Goal: Task Accomplishment & Management: Complete application form

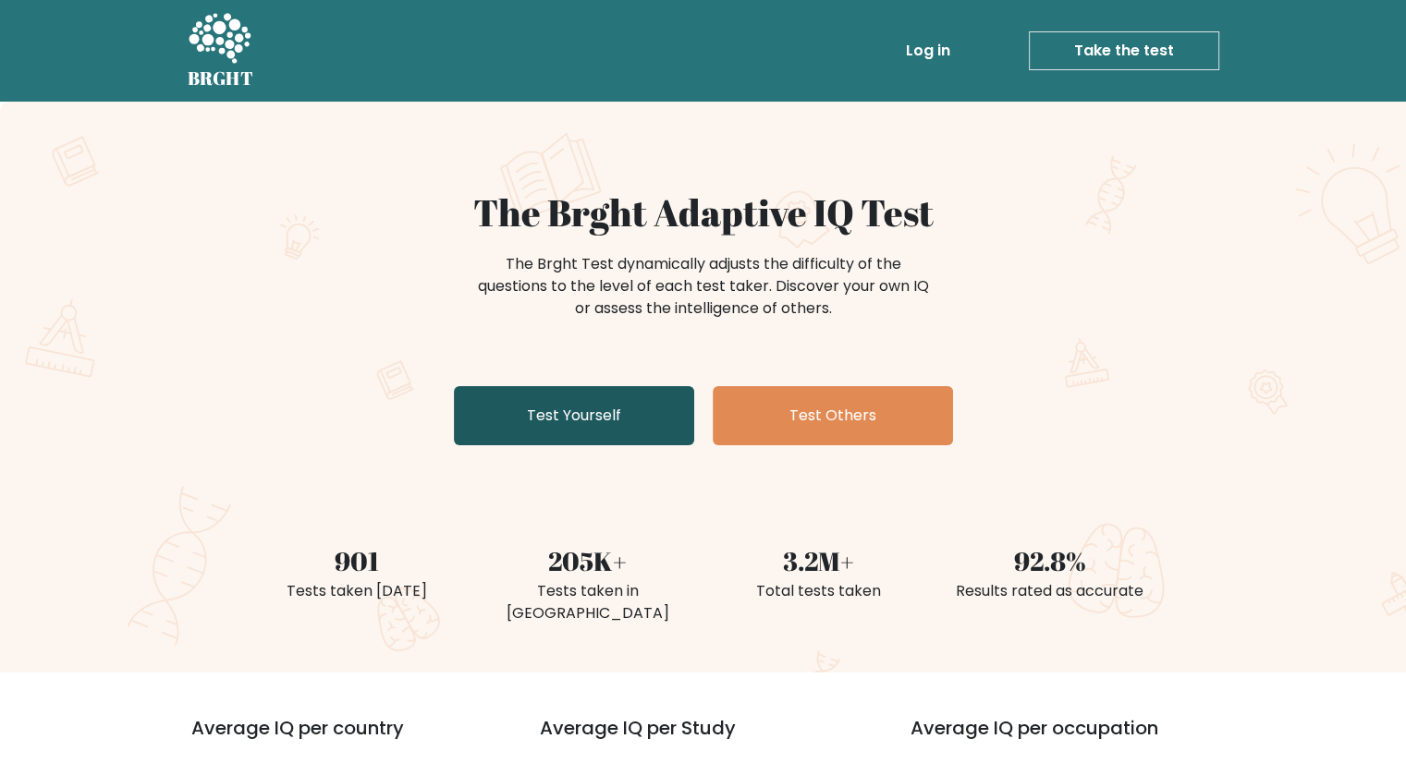
click at [551, 404] on link "Test Yourself" at bounding box center [574, 415] width 240 height 59
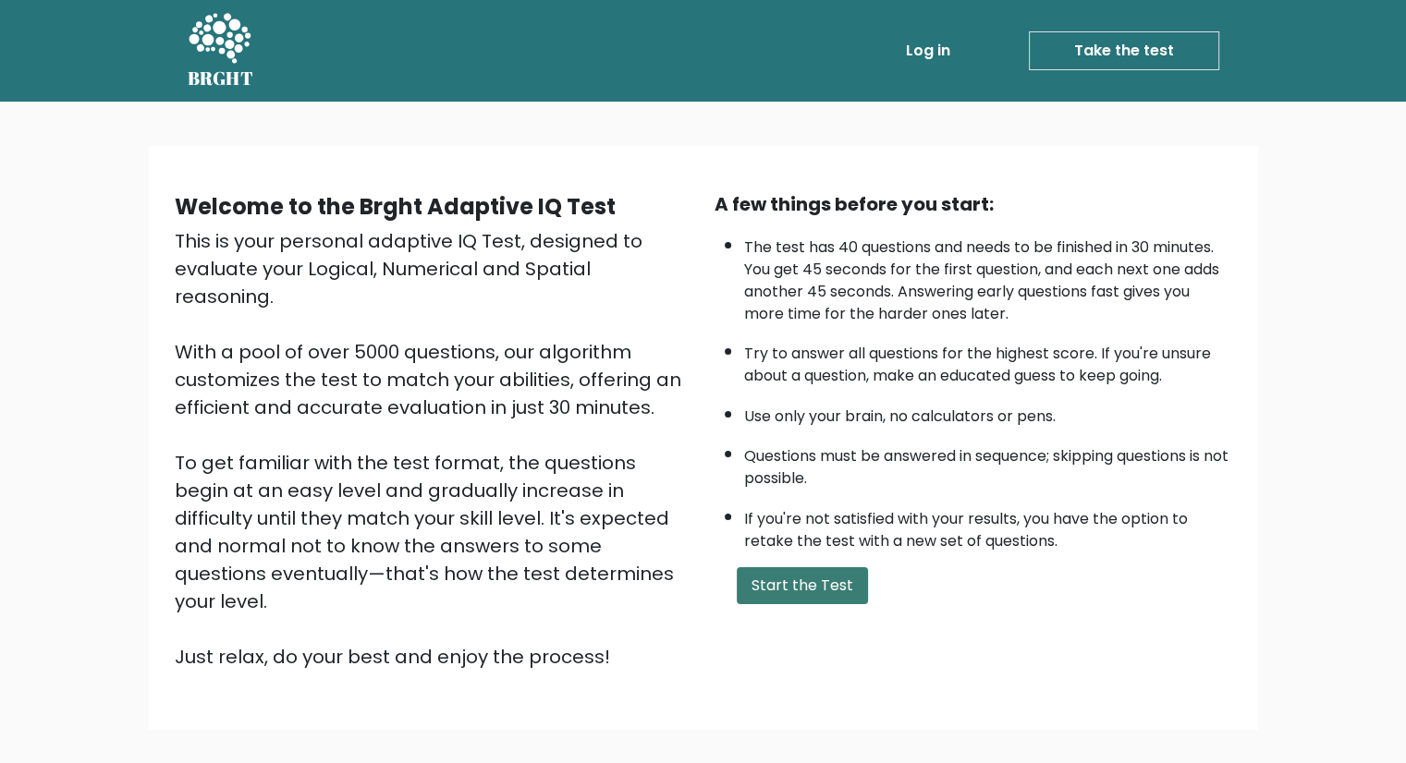
click at [773, 581] on button "Start the Test" at bounding box center [802, 585] width 131 height 37
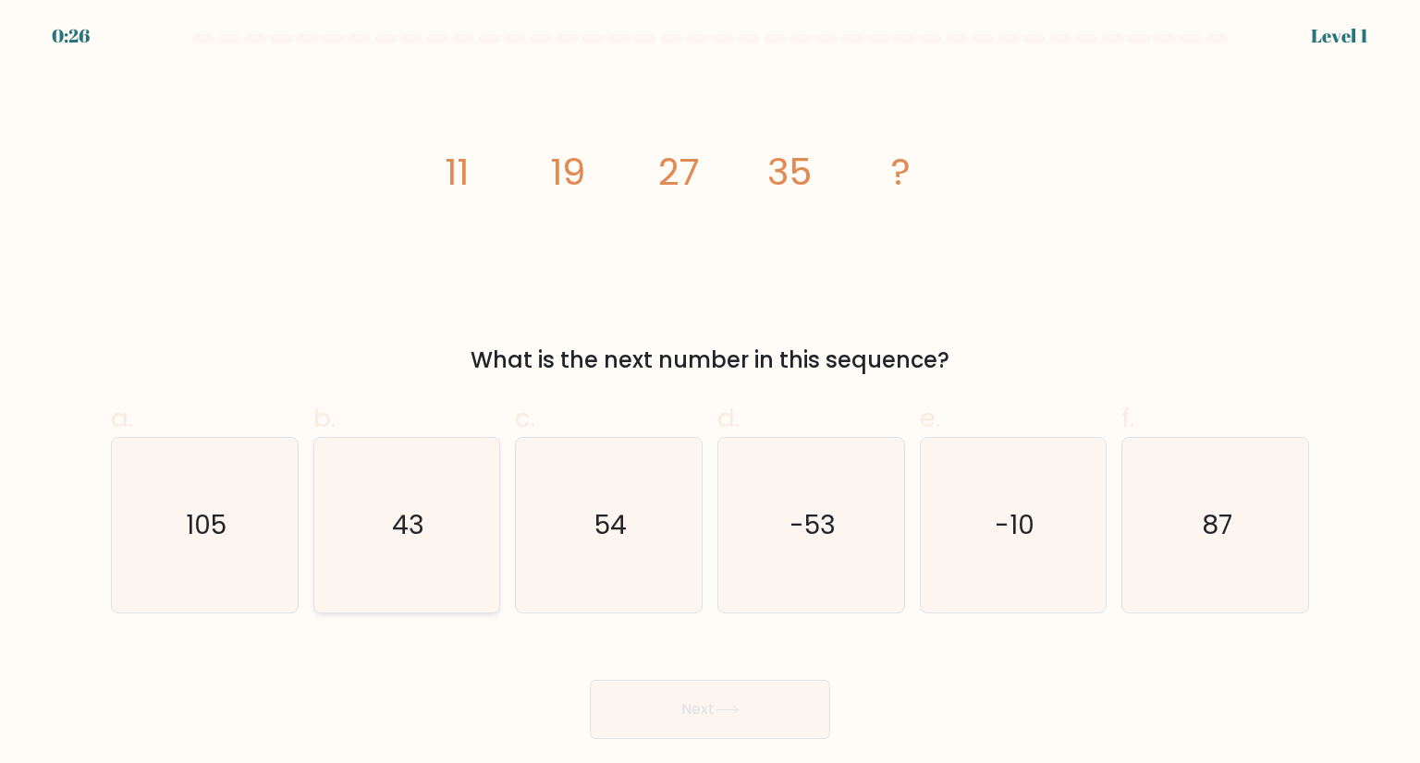
click at [401, 480] on icon "43" at bounding box center [407, 525] width 174 height 174
click at [710, 394] on input "b. 43" at bounding box center [710, 388] width 1 height 12
radio input "true"
click at [590, 680] on button "Next" at bounding box center [710, 709] width 240 height 59
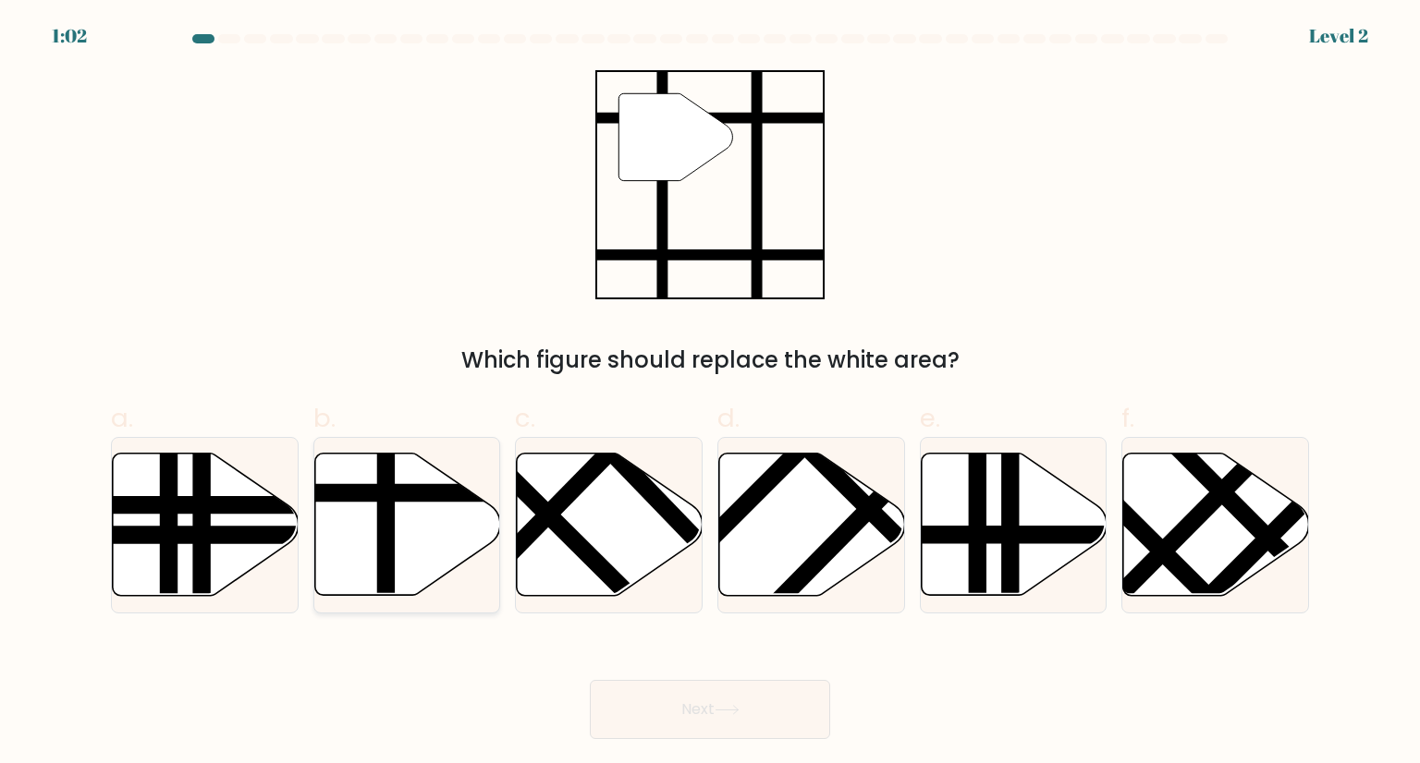
click at [352, 525] on icon at bounding box center [407, 525] width 186 height 142
click at [710, 394] on input "b." at bounding box center [710, 388] width 1 height 12
radio input "true"
click at [590, 680] on button "Next" at bounding box center [710, 709] width 240 height 59
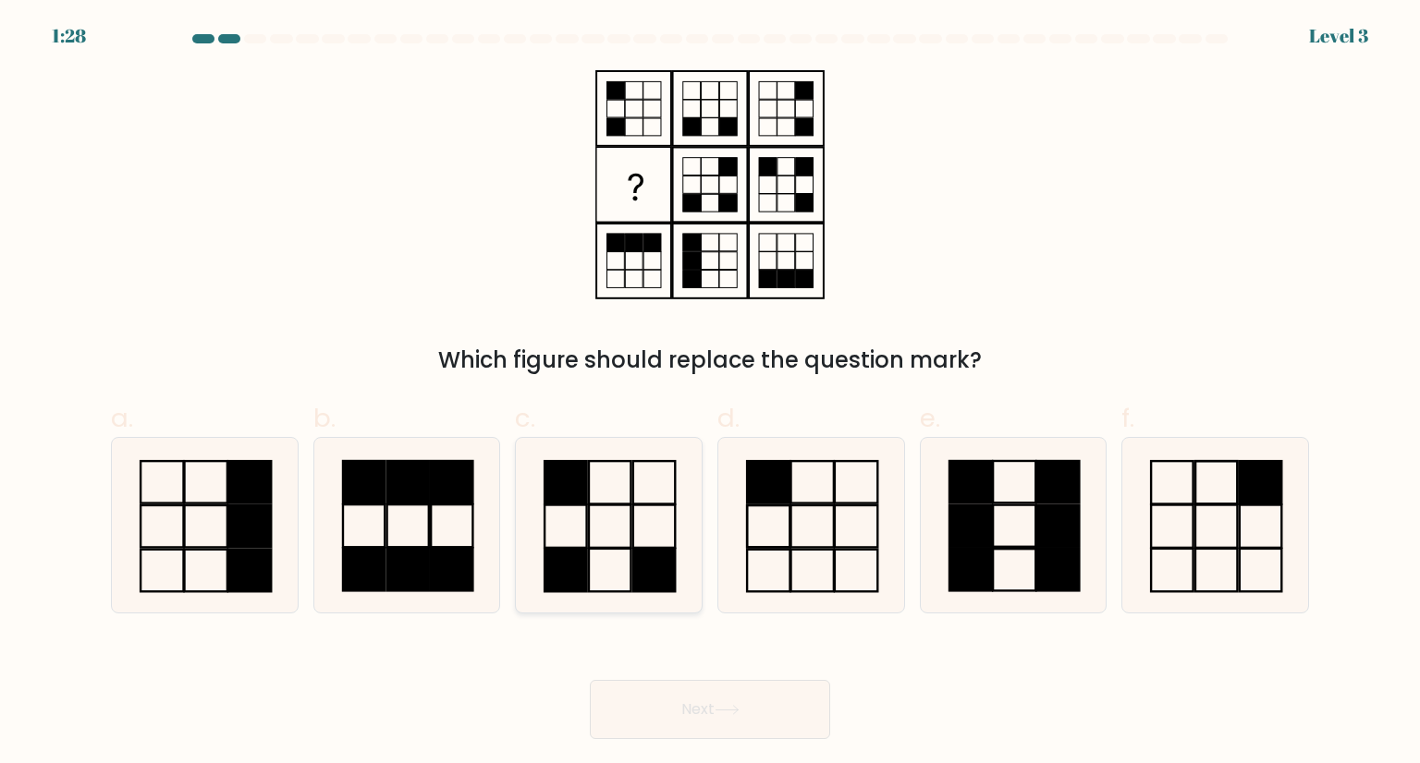
click at [606, 569] on icon at bounding box center [608, 525] width 174 height 174
click at [710, 394] on input "c." at bounding box center [710, 388] width 1 height 12
radio input "true"
click at [590, 680] on button "Next" at bounding box center [710, 709] width 240 height 59
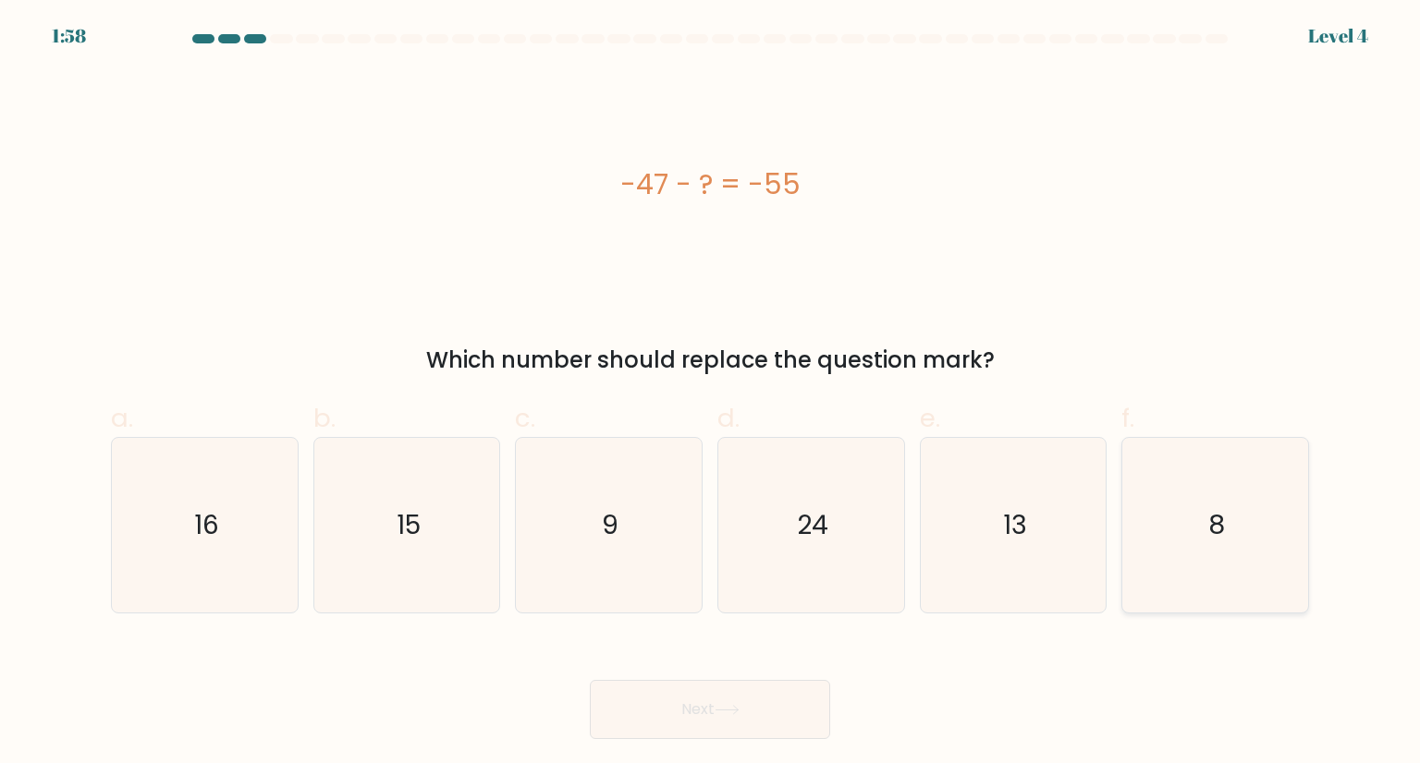
click at [1275, 543] on icon "8" at bounding box center [1215, 525] width 174 height 174
click at [711, 394] on input "f. 8" at bounding box center [710, 388] width 1 height 12
radio input "true"
click at [590, 680] on button "Next" at bounding box center [710, 709] width 240 height 59
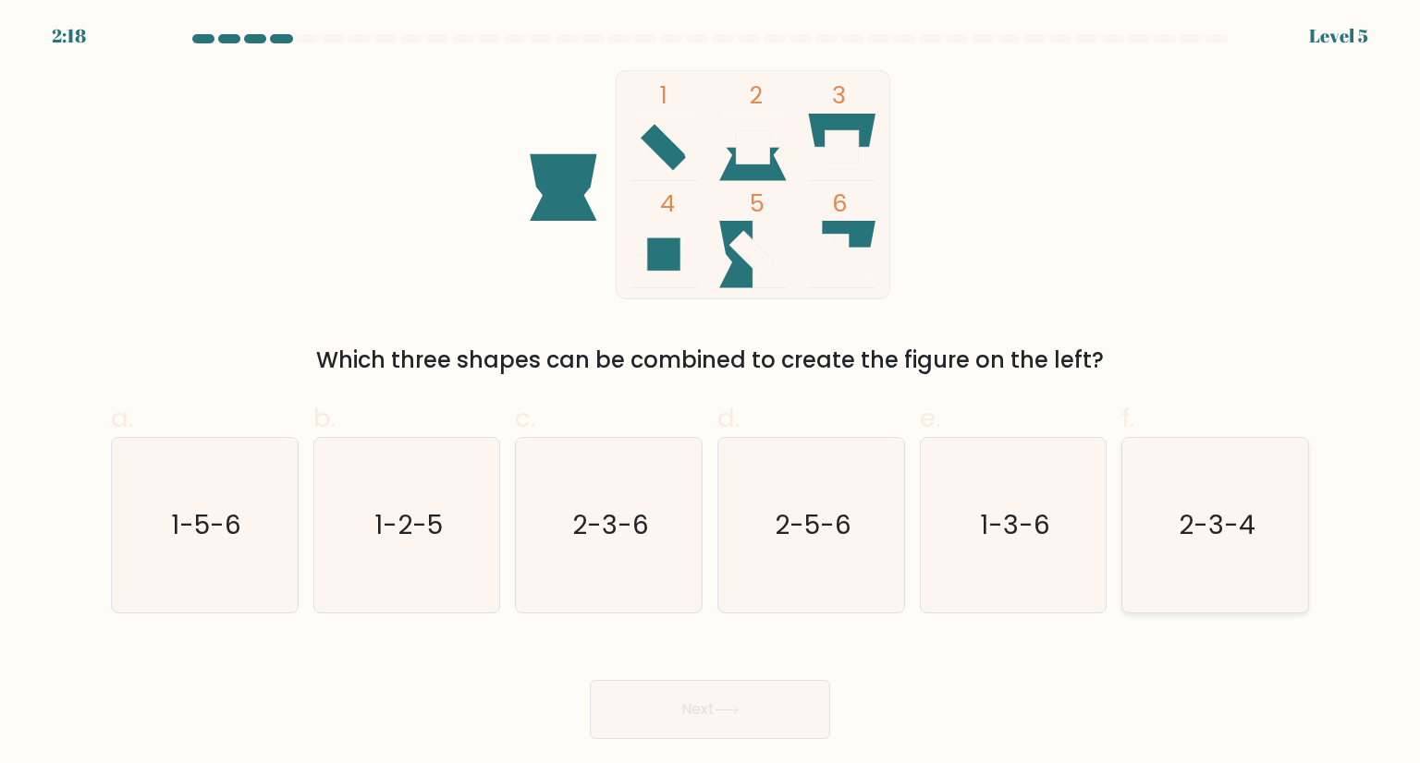
click at [1228, 537] on text "2-3-4" at bounding box center [1216, 524] width 77 height 37
click at [711, 394] on input "f. 2-3-4" at bounding box center [710, 388] width 1 height 12
radio input "true"
click at [590, 680] on button "Next" at bounding box center [710, 709] width 240 height 59
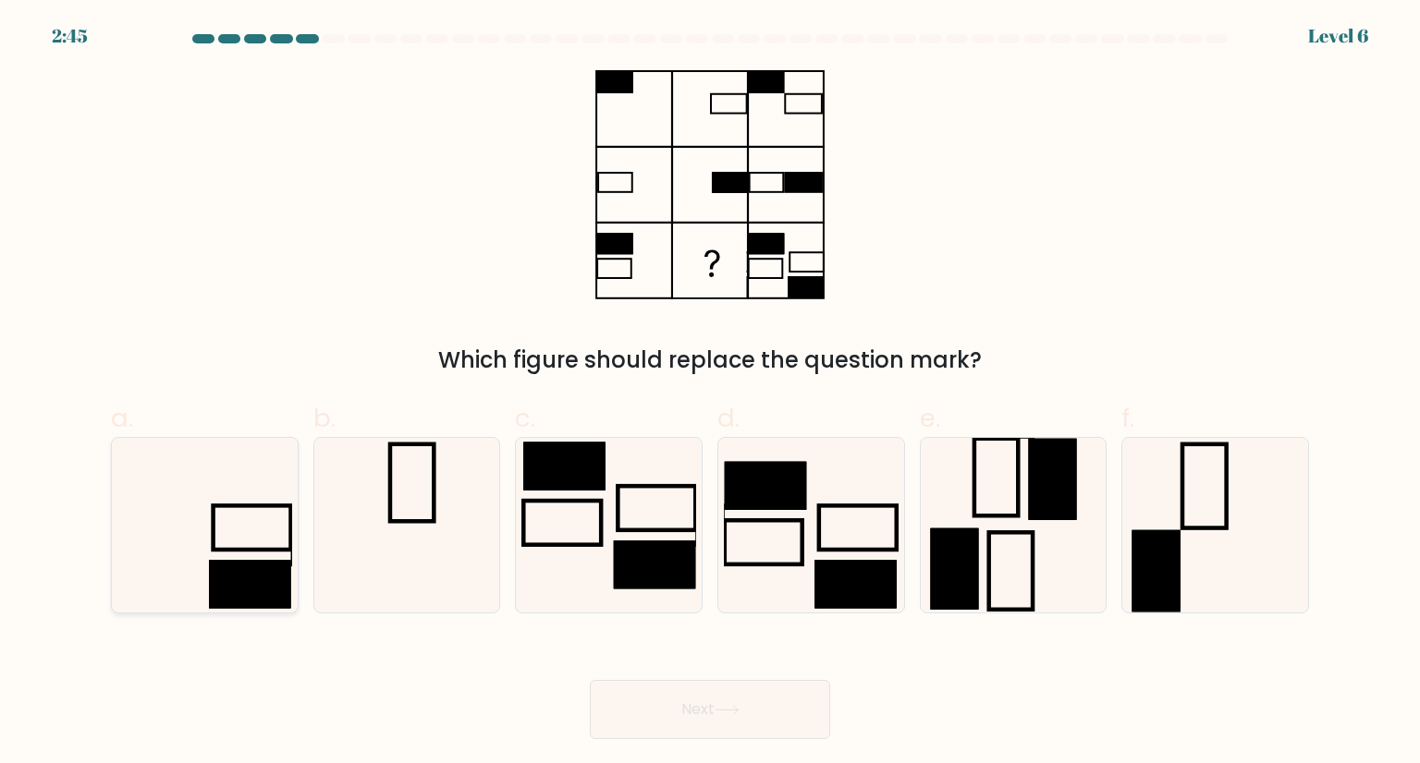
click at [216, 549] on rect at bounding box center [252, 527] width 78 height 43
click at [710, 394] on input "a." at bounding box center [710, 388] width 1 height 12
radio input "true"
click at [590, 680] on button "Next" at bounding box center [710, 709] width 240 height 59
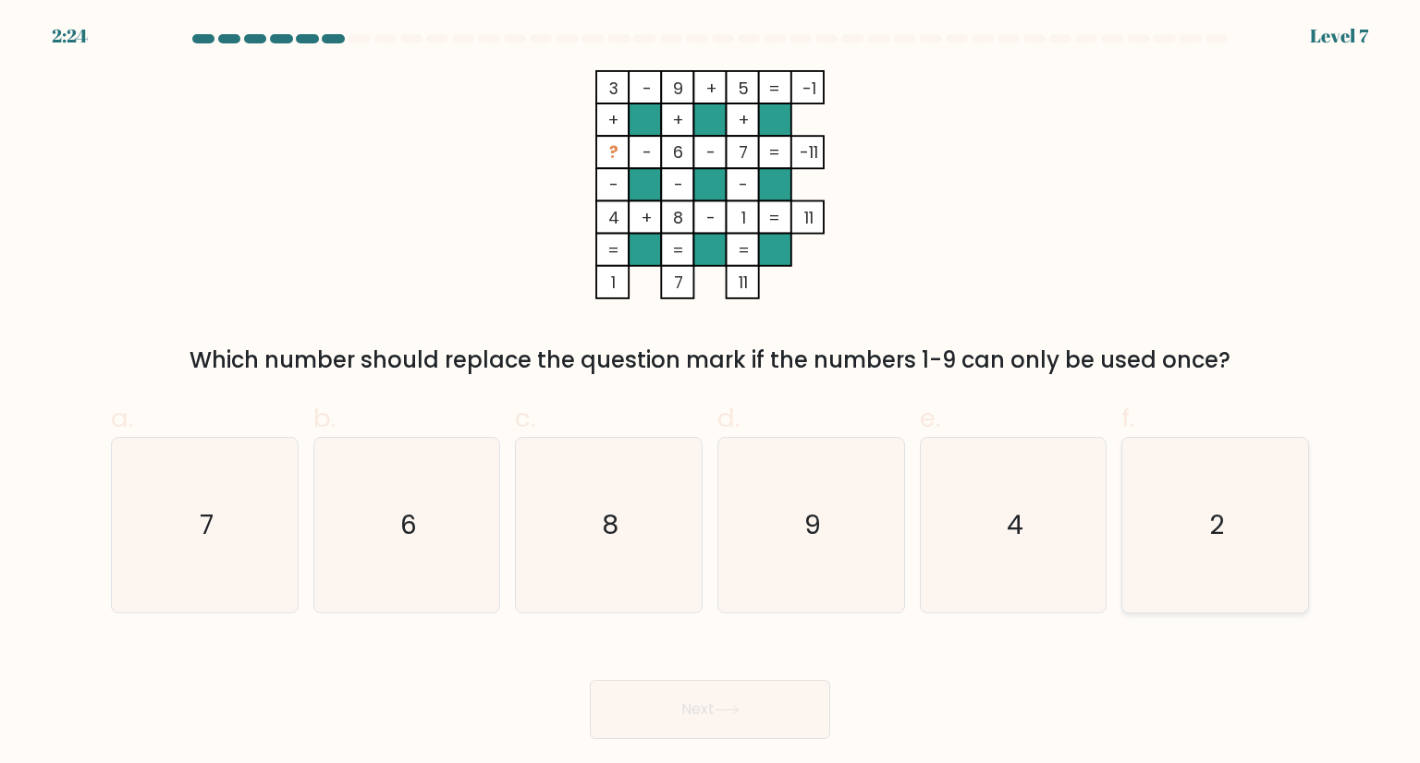
click at [1191, 522] on icon "2" at bounding box center [1215, 525] width 174 height 174
click at [711, 394] on input "f. 2" at bounding box center [710, 388] width 1 height 12
radio input "true"
click at [590, 680] on button "Next" at bounding box center [710, 709] width 240 height 59
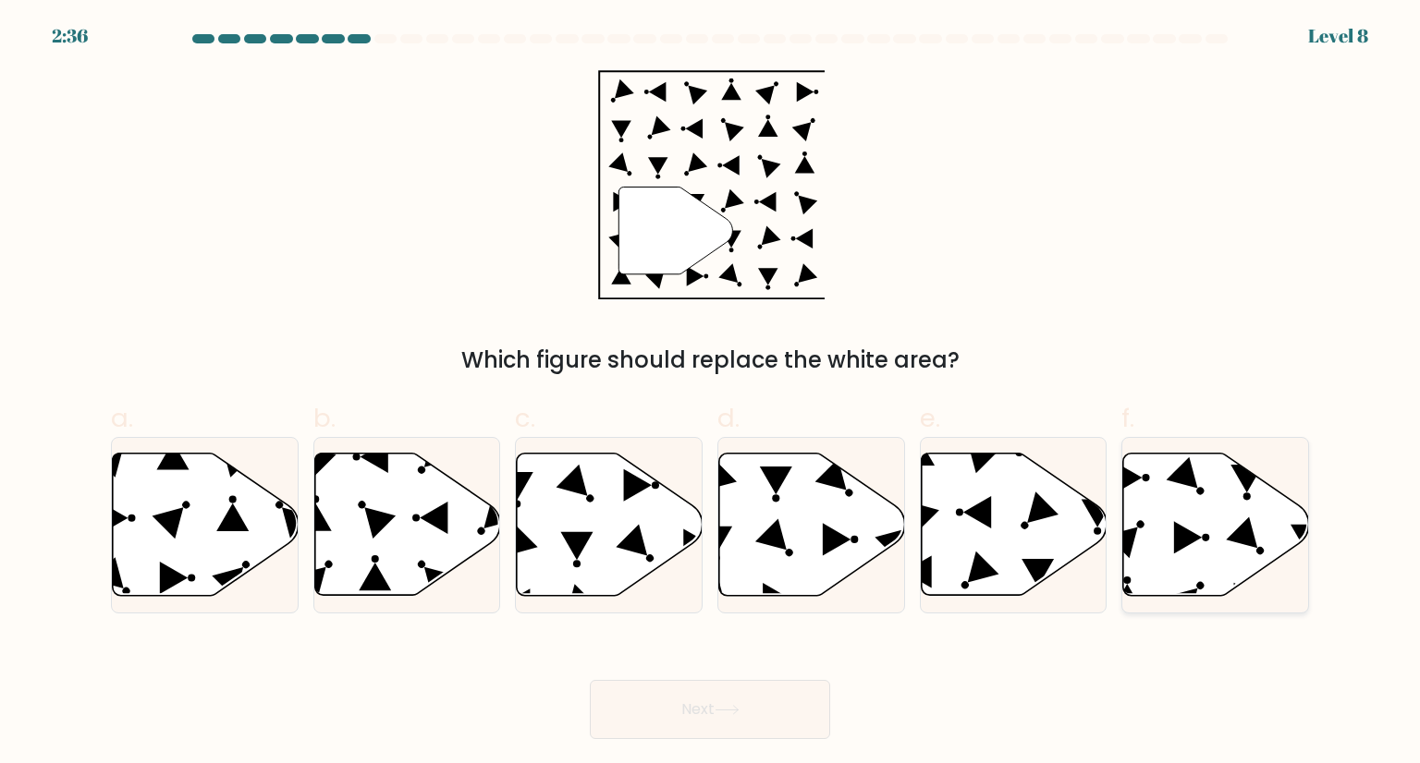
click at [1190, 528] on icon at bounding box center [1216, 525] width 186 height 142
click at [711, 394] on input "f." at bounding box center [710, 388] width 1 height 12
radio input "true"
click at [590, 680] on button "Next" at bounding box center [710, 709] width 240 height 59
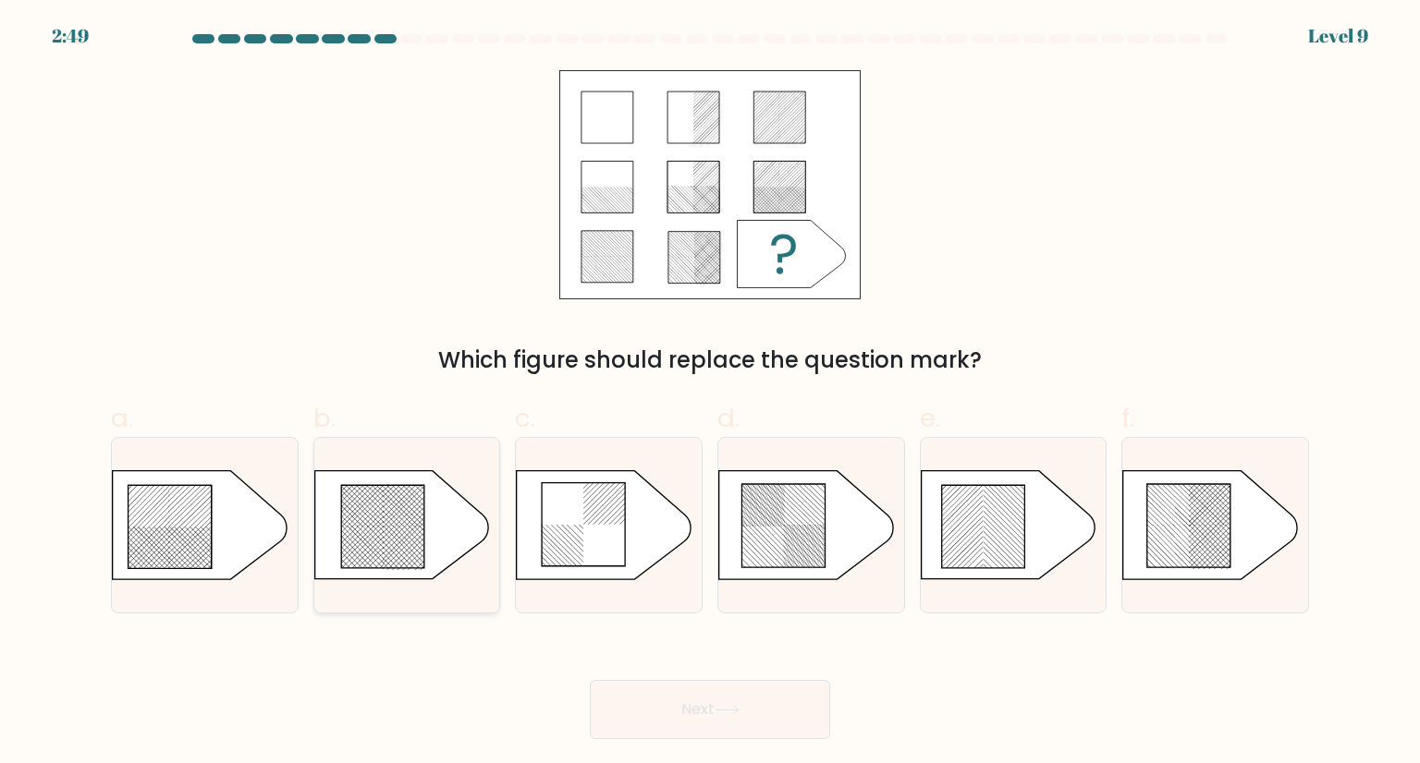
click at [384, 519] on icon at bounding box center [382, 526] width 83 height 83
click at [710, 394] on input "b." at bounding box center [710, 388] width 1 height 12
radio input "true"
click at [590, 680] on button "Next" at bounding box center [710, 709] width 240 height 59
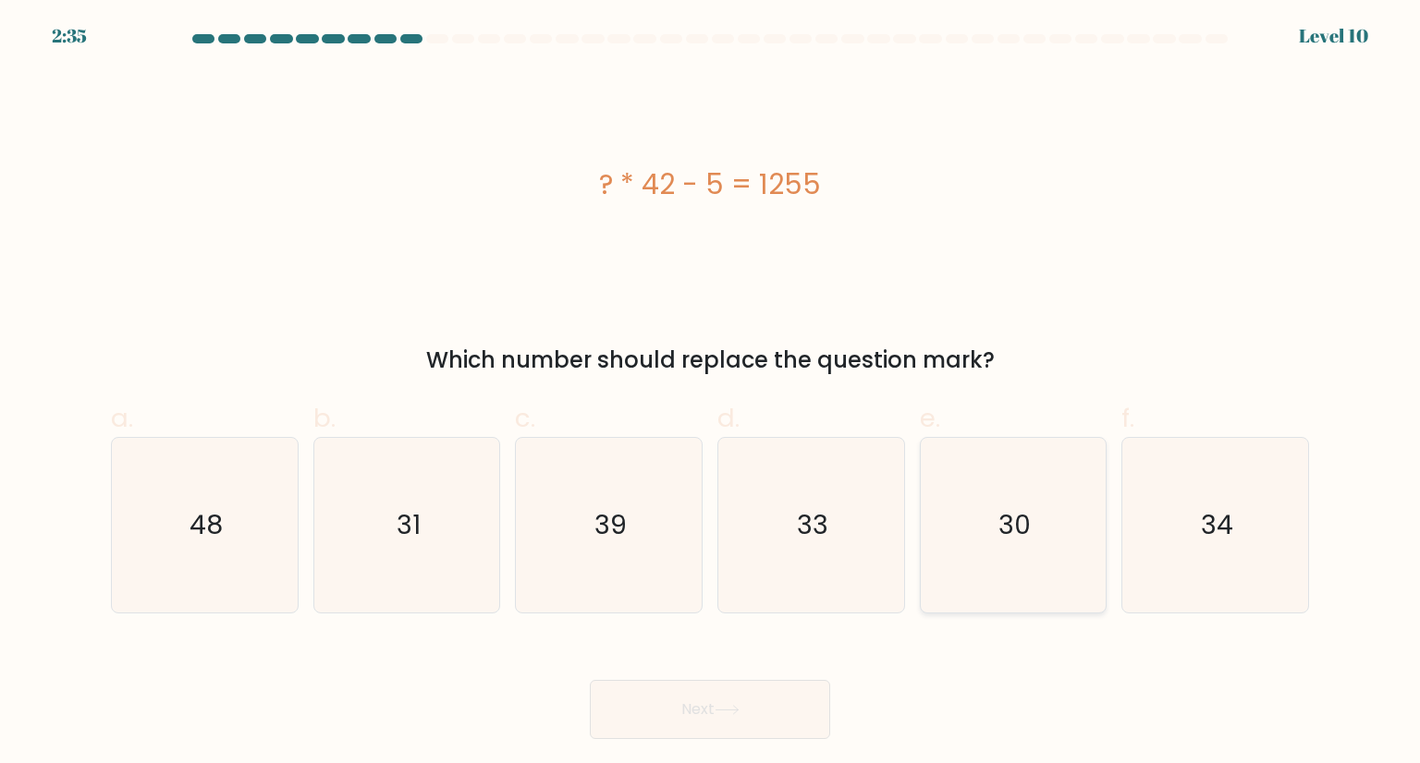
click at [1015, 542] on text "30" at bounding box center [1014, 524] width 32 height 37
click at [711, 394] on input "e. 30" at bounding box center [710, 388] width 1 height 12
radio input "true"
click at [590, 680] on button "Next" at bounding box center [710, 709] width 240 height 59
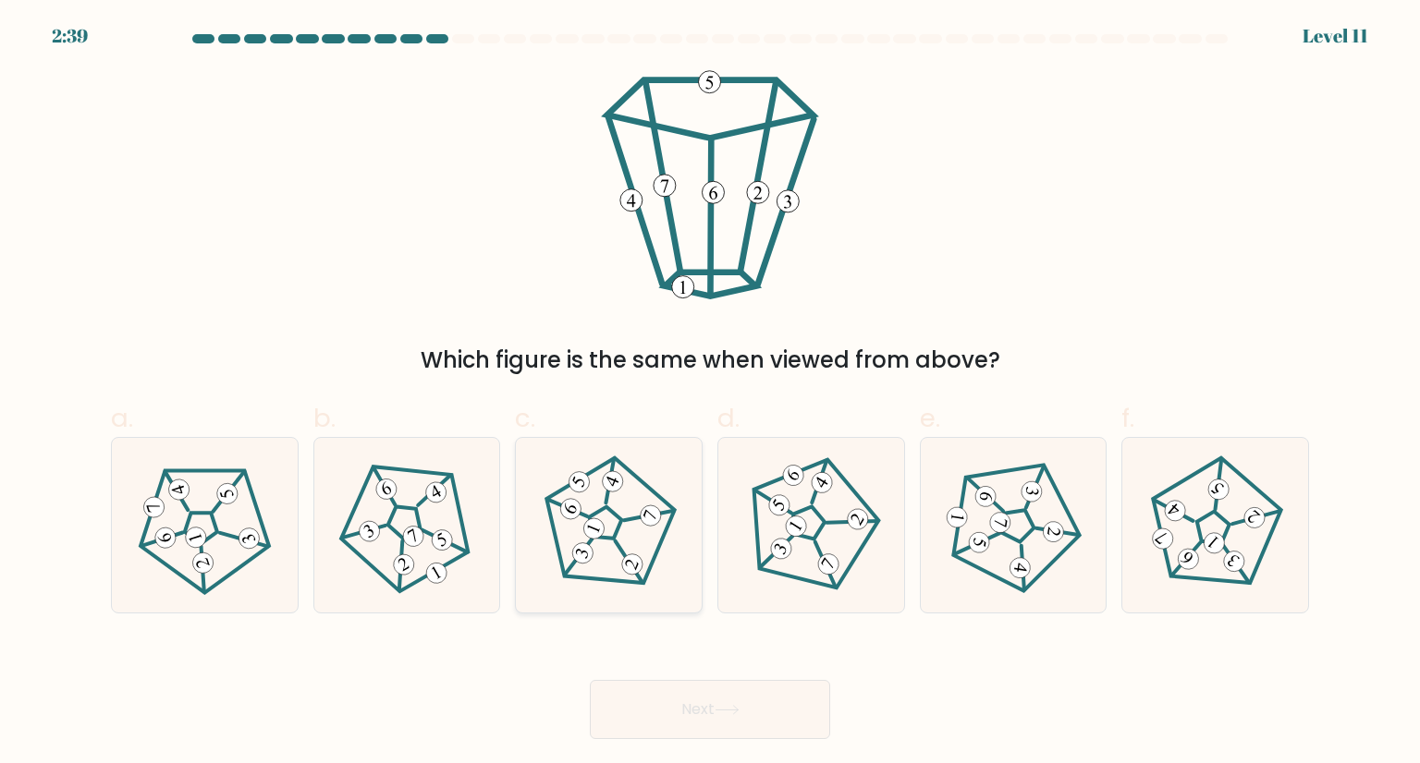
click at [579, 477] on 675 at bounding box center [579, 482] width 27 height 27
click at [710, 394] on input "c." at bounding box center [710, 388] width 1 height 12
radio input "true"
click at [590, 680] on button "Next" at bounding box center [710, 709] width 240 height 59
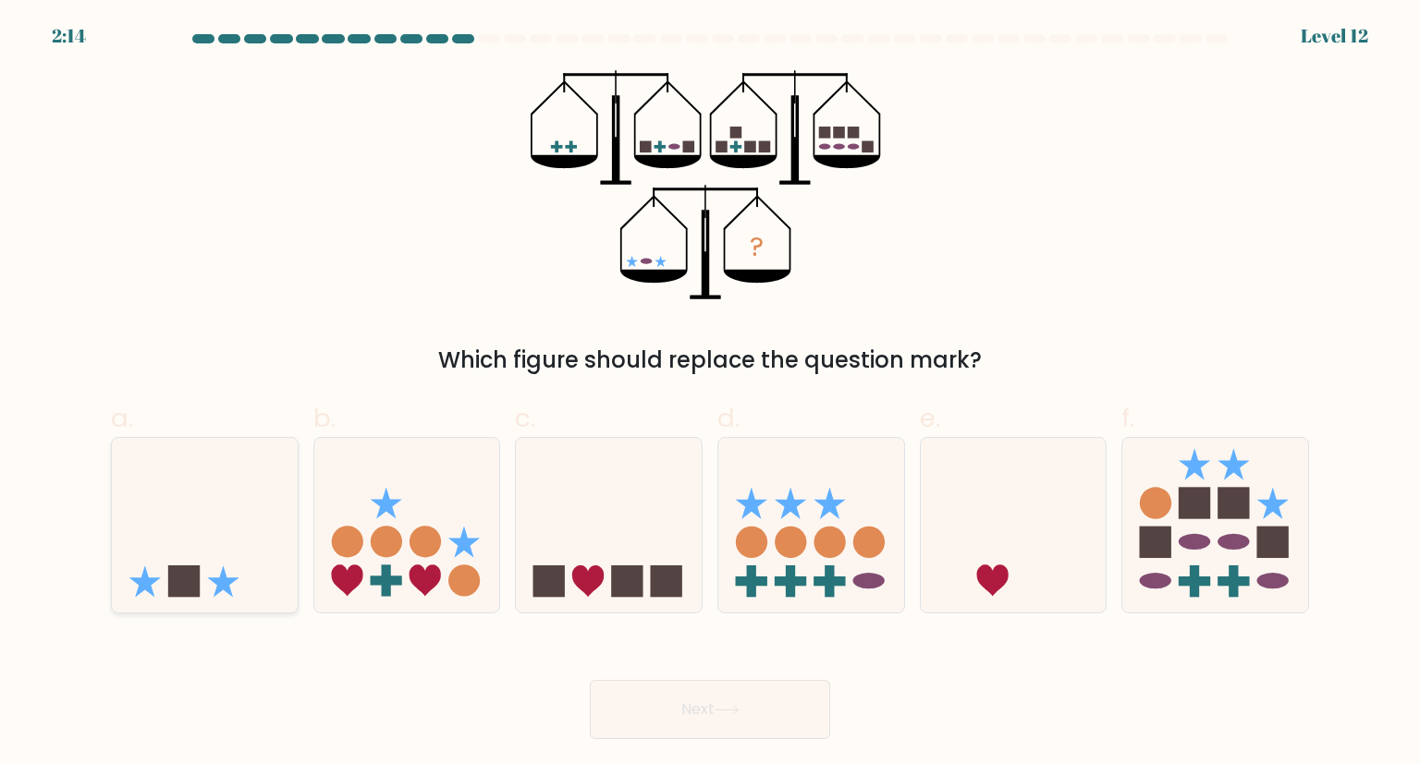
click at [214, 494] on icon at bounding box center [205, 524] width 186 height 153
click at [710, 394] on input "a." at bounding box center [710, 388] width 1 height 12
radio input "true"
click at [590, 680] on button "Next" at bounding box center [710, 709] width 240 height 59
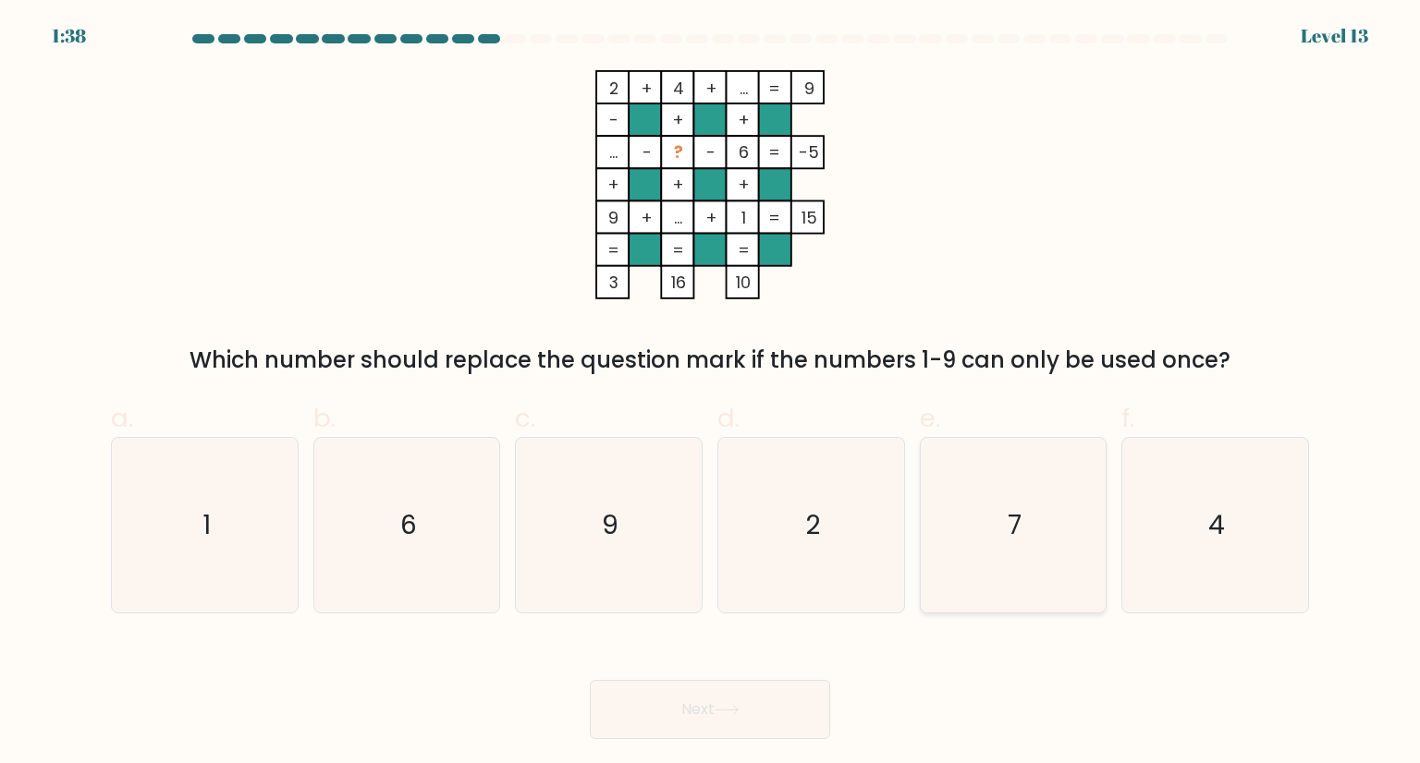
click at [993, 470] on icon "7" at bounding box center [1013, 525] width 174 height 174
click at [711, 394] on input "e. 7" at bounding box center [710, 388] width 1 height 12
radio input "true"
click at [590, 680] on button "Next" at bounding box center [710, 709] width 240 height 59
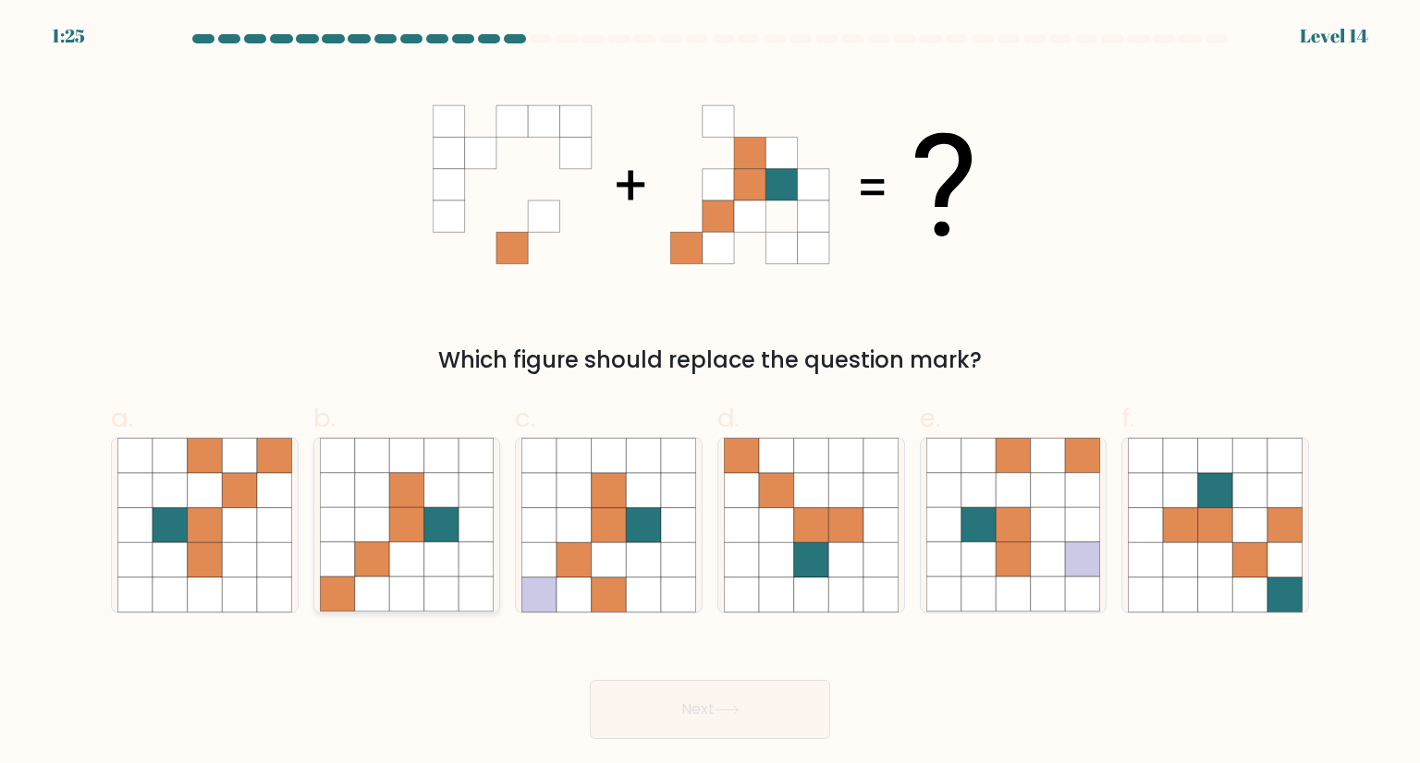
click at [410, 557] on icon at bounding box center [406, 560] width 35 height 35
click at [710, 394] on input "b." at bounding box center [710, 388] width 1 height 12
radio input "true"
click at [590, 680] on button "Next" at bounding box center [710, 709] width 240 height 59
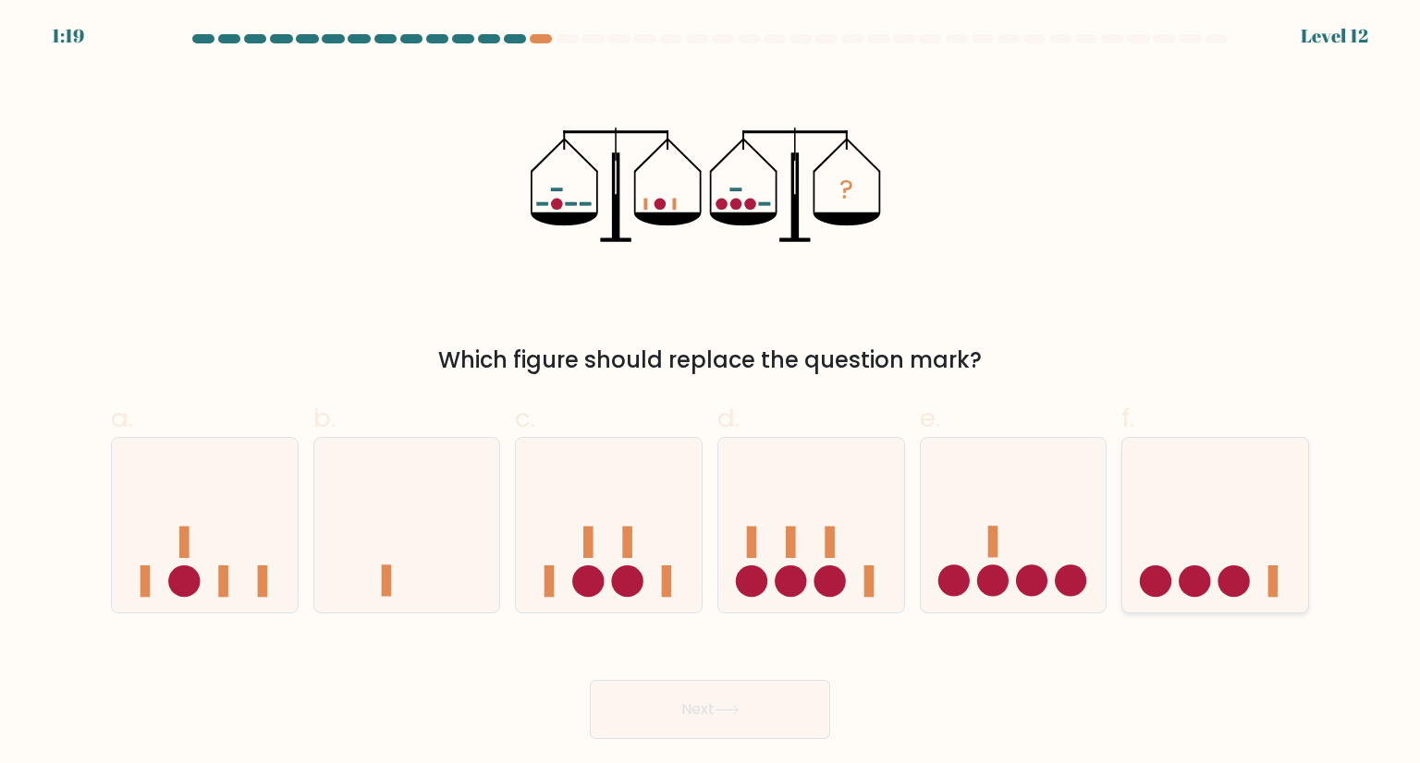
click at [1198, 562] on icon at bounding box center [1215, 524] width 186 height 153
click at [711, 394] on input "f." at bounding box center [710, 388] width 1 height 12
radio input "true"
click at [590, 680] on button "Next" at bounding box center [710, 709] width 240 height 59
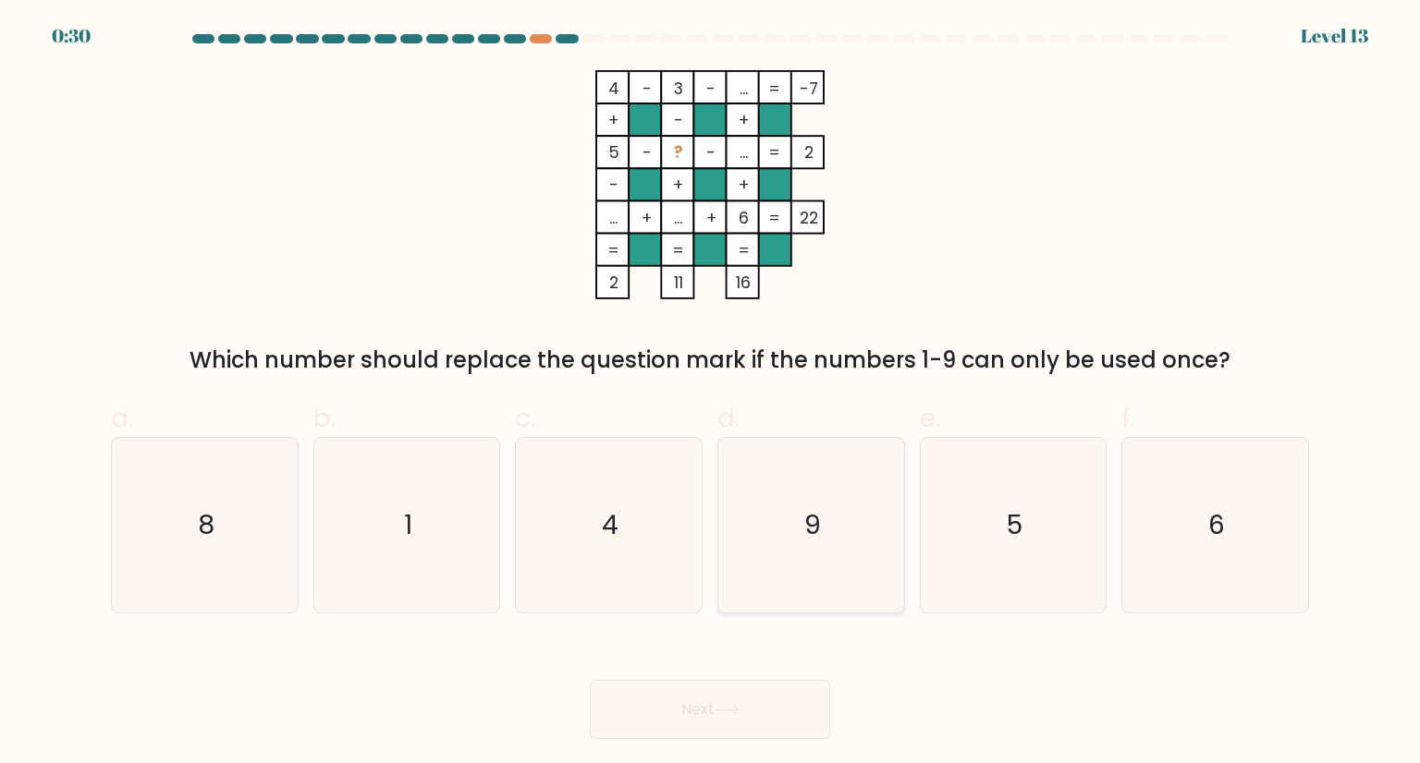
click at [788, 493] on icon "9" at bounding box center [811, 525] width 174 height 174
click at [711, 394] on input "d. 9" at bounding box center [710, 388] width 1 height 12
radio input "true"
click at [590, 680] on button "Next" at bounding box center [710, 709] width 240 height 59
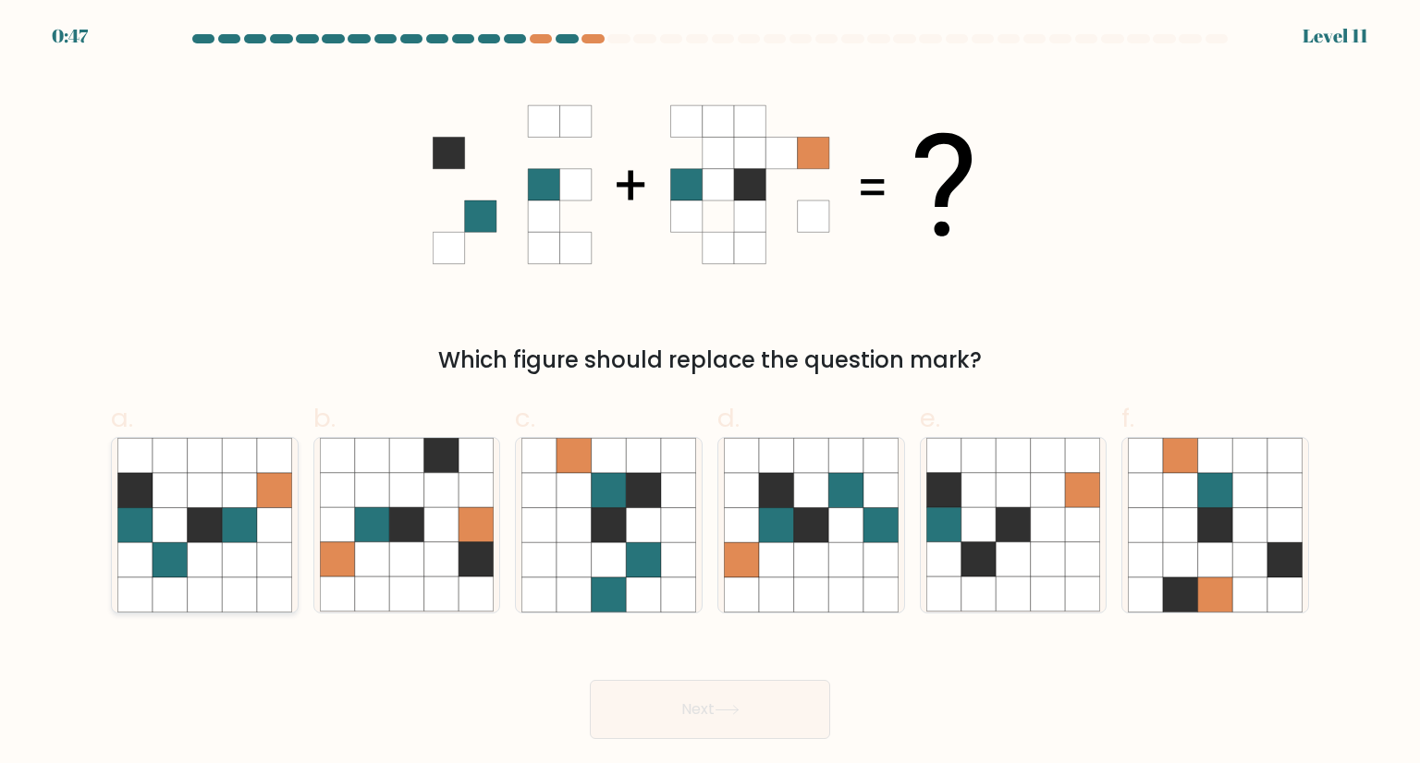
click at [227, 532] on icon at bounding box center [239, 525] width 35 height 35
click at [710, 394] on input "a." at bounding box center [710, 388] width 1 height 12
radio input "true"
click at [590, 680] on button "Next" at bounding box center [710, 709] width 240 height 59
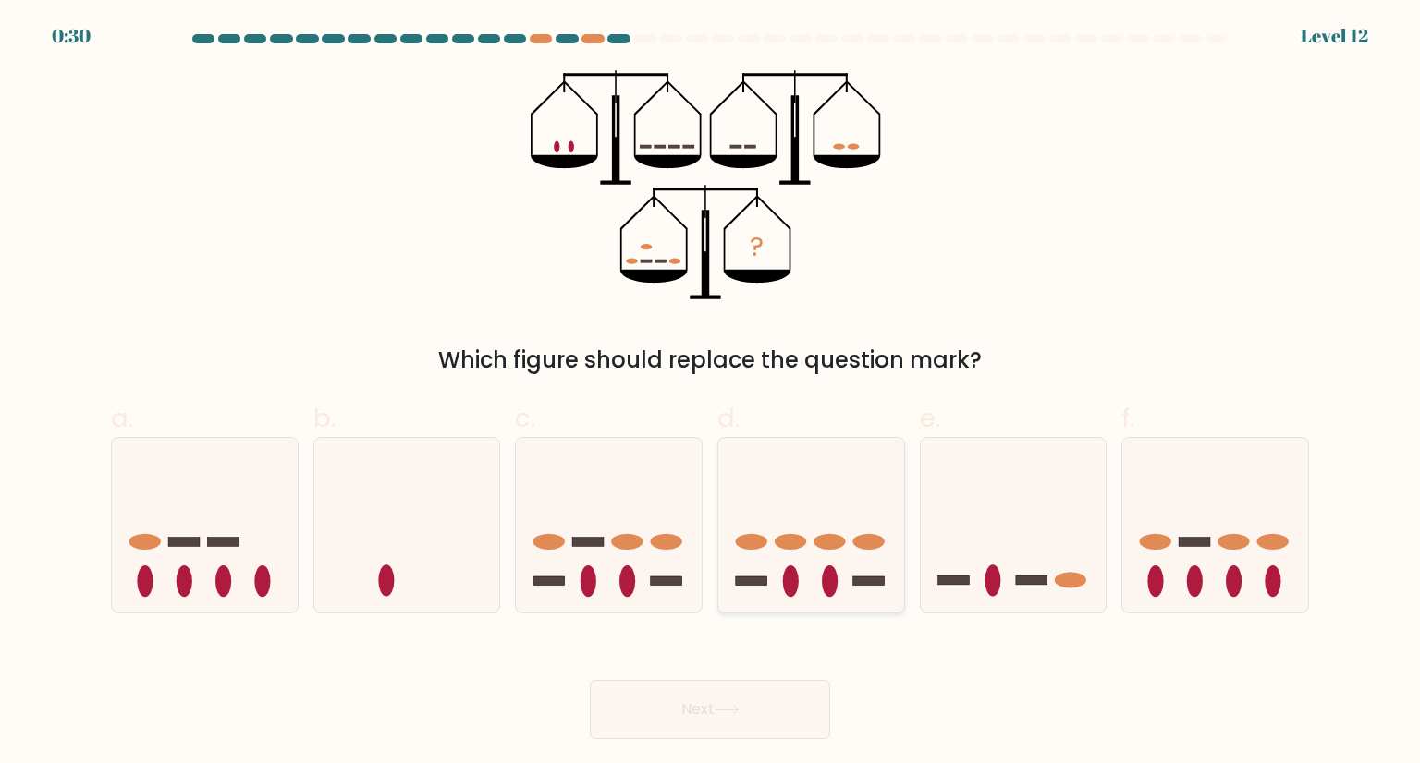
click at [858, 510] on icon at bounding box center [811, 524] width 186 height 153
click at [711, 394] on input "d." at bounding box center [710, 388] width 1 height 12
radio input "true"
click at [1202, 522] on icon at bounding box center [1215, 524] width 186 height 153
click at [711, 394] on input "f." at bounding box center [710, 388] width 1 height 12
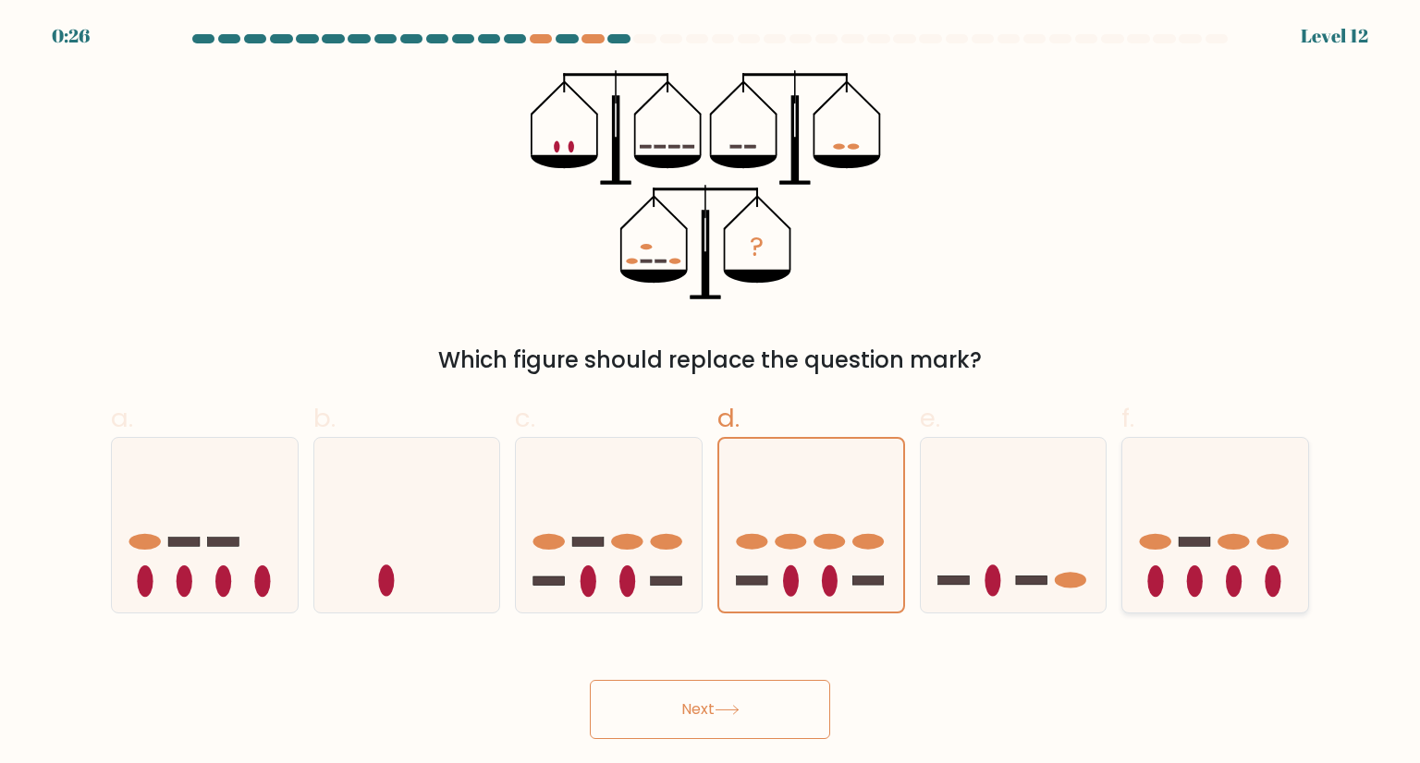
radio input "true"
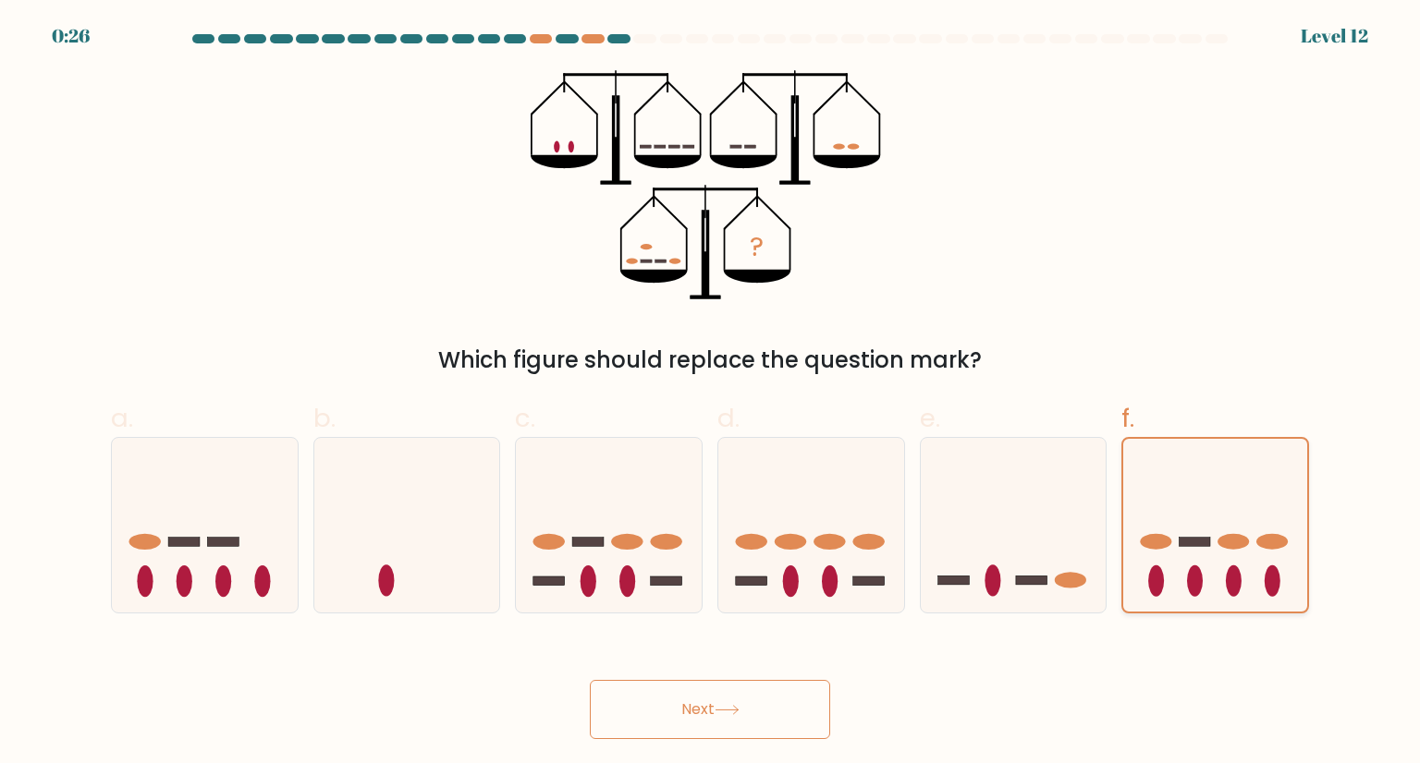
click at [590, 680] on button "Next" at bounding box center [710, 709] width 240 height 59
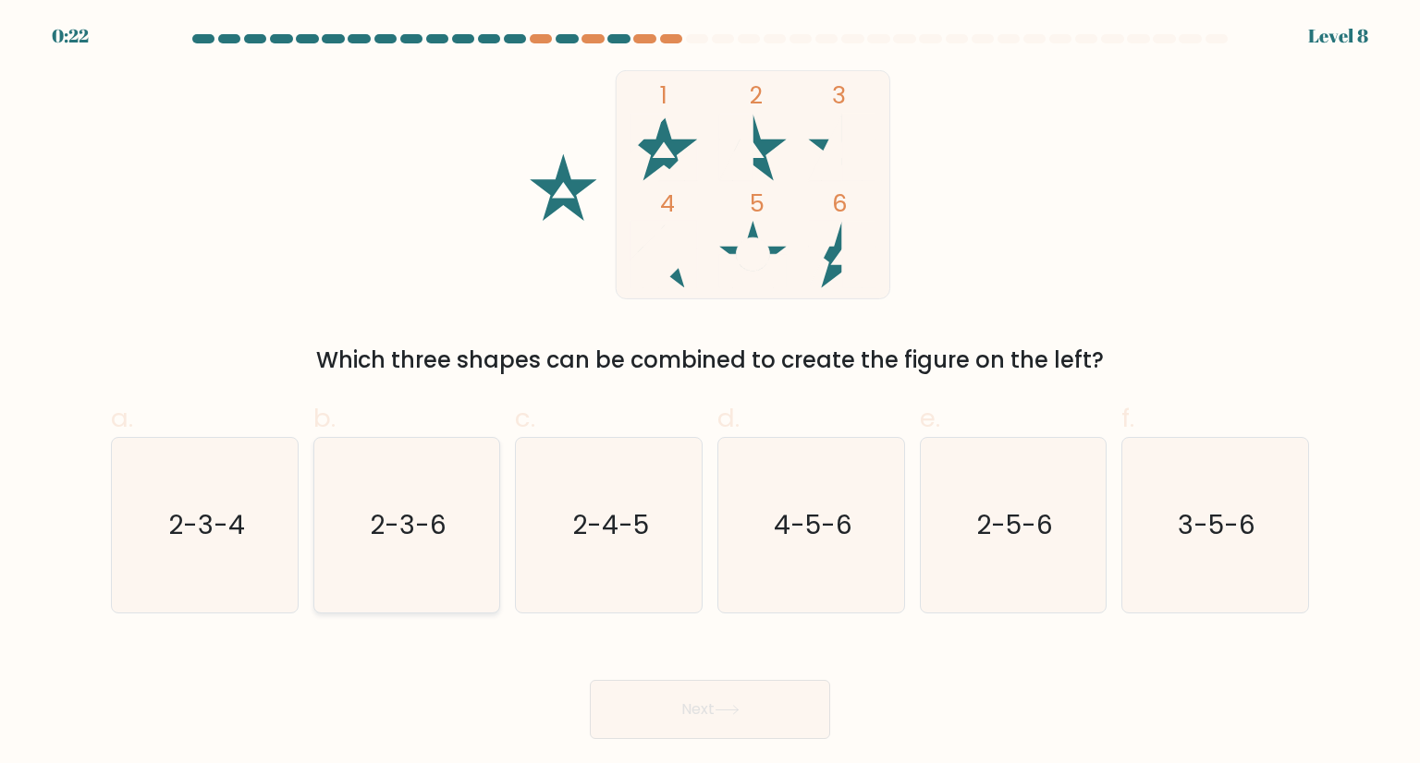
click at [413, 563] on icon "2-3-6" at bounding box center [407, 525] width 174 height 174
click at [710, 394] on input "b. 2-3-6" at bounding box center [710, 388] width 1 height 12
radio input "true"
click at [590, 680] on button "Next" at bounding box center [710, 709] width 240 height 59
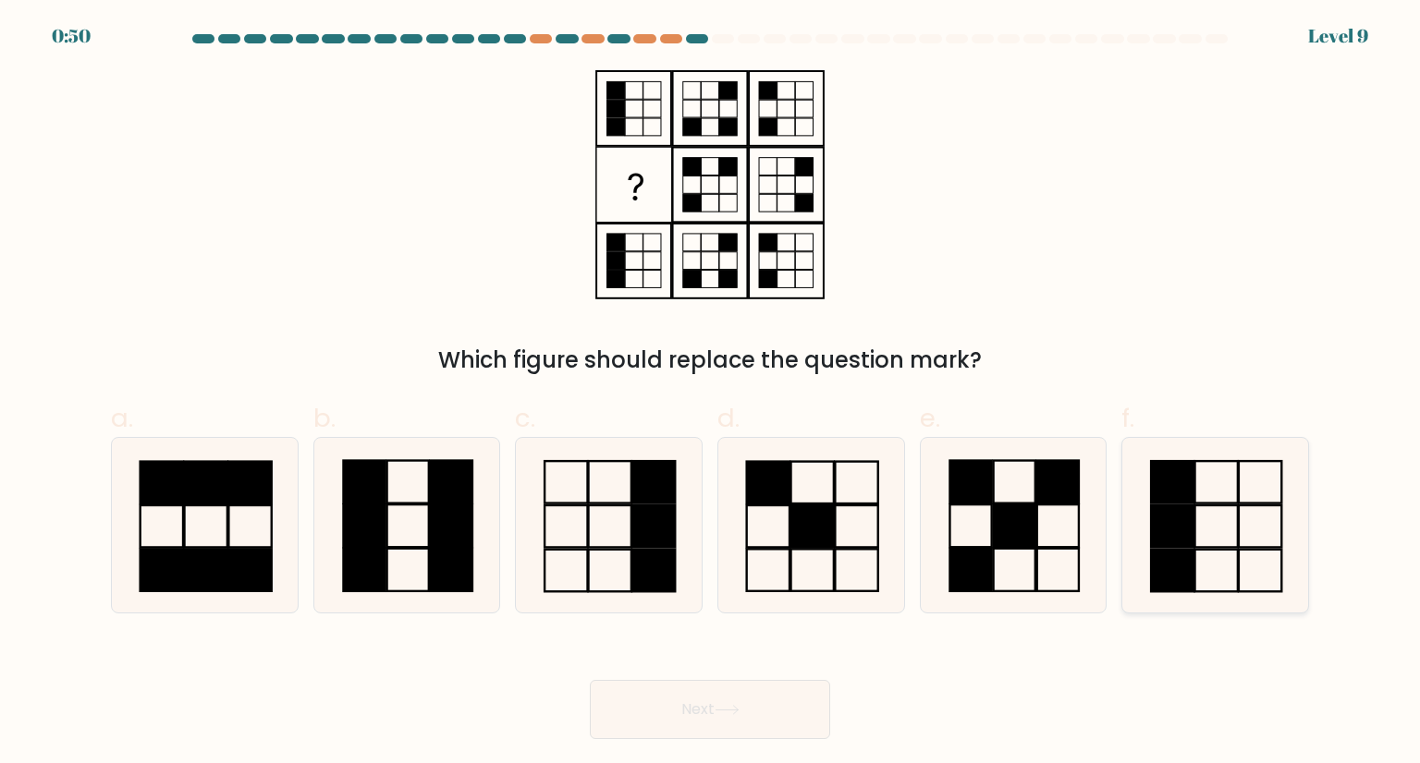
click at [1187, 512] on rect at bounding box center [1172, 527] width 43 height 42
click at [711, 394] on input "f." at bounding box center [710, 388] width 1 height 12
radio input "true"
click at [590, 680] on button "Next" at bounding box center [710, 709] width 240 height 59
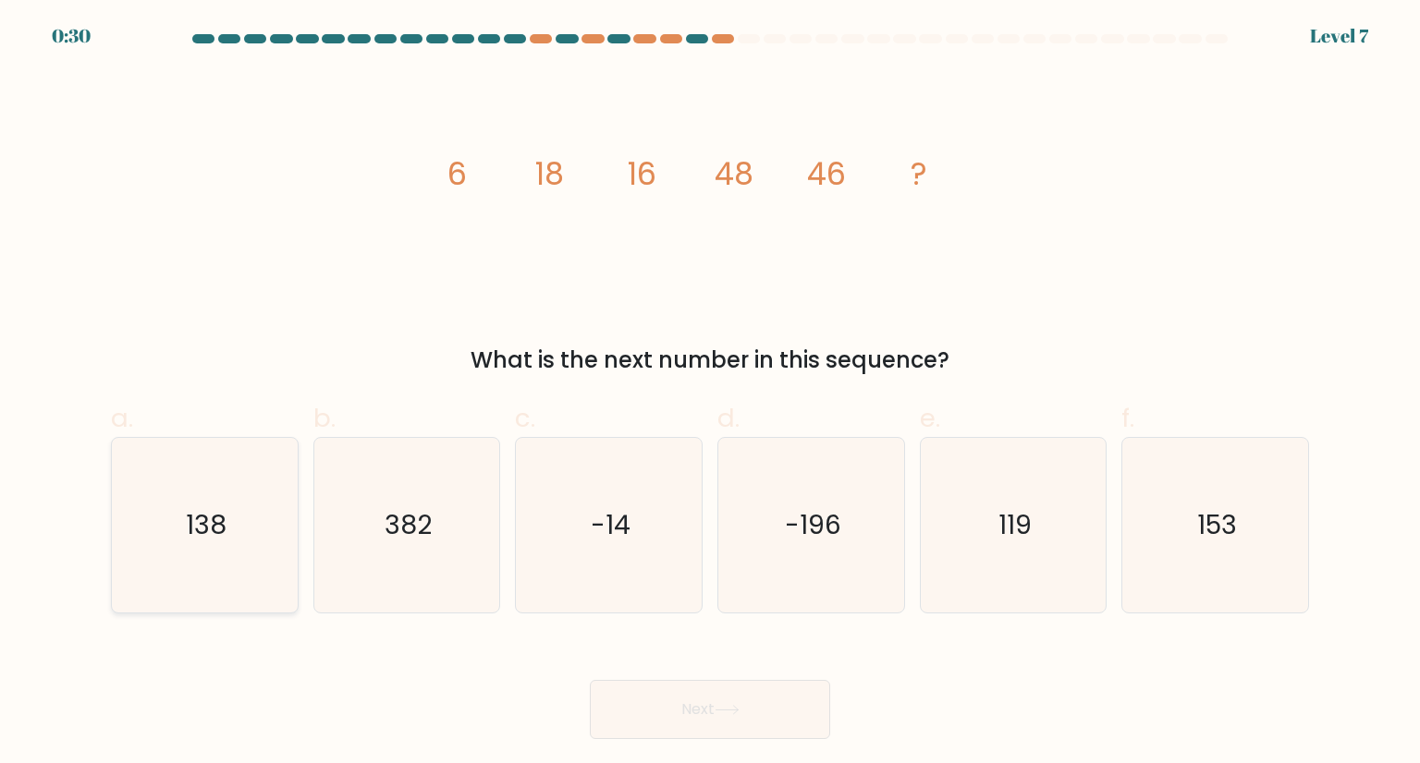
click at [166, 531] on icon "138" at bounding box center [204, 525] width 174 height 174
click at [710, 394] on input "a. 138" at bounding box center [710, 388] width 1 height 12
radio input "true"
click at [590, 680] on button "Next" at bounding box center [710, 709] width 240 height 59
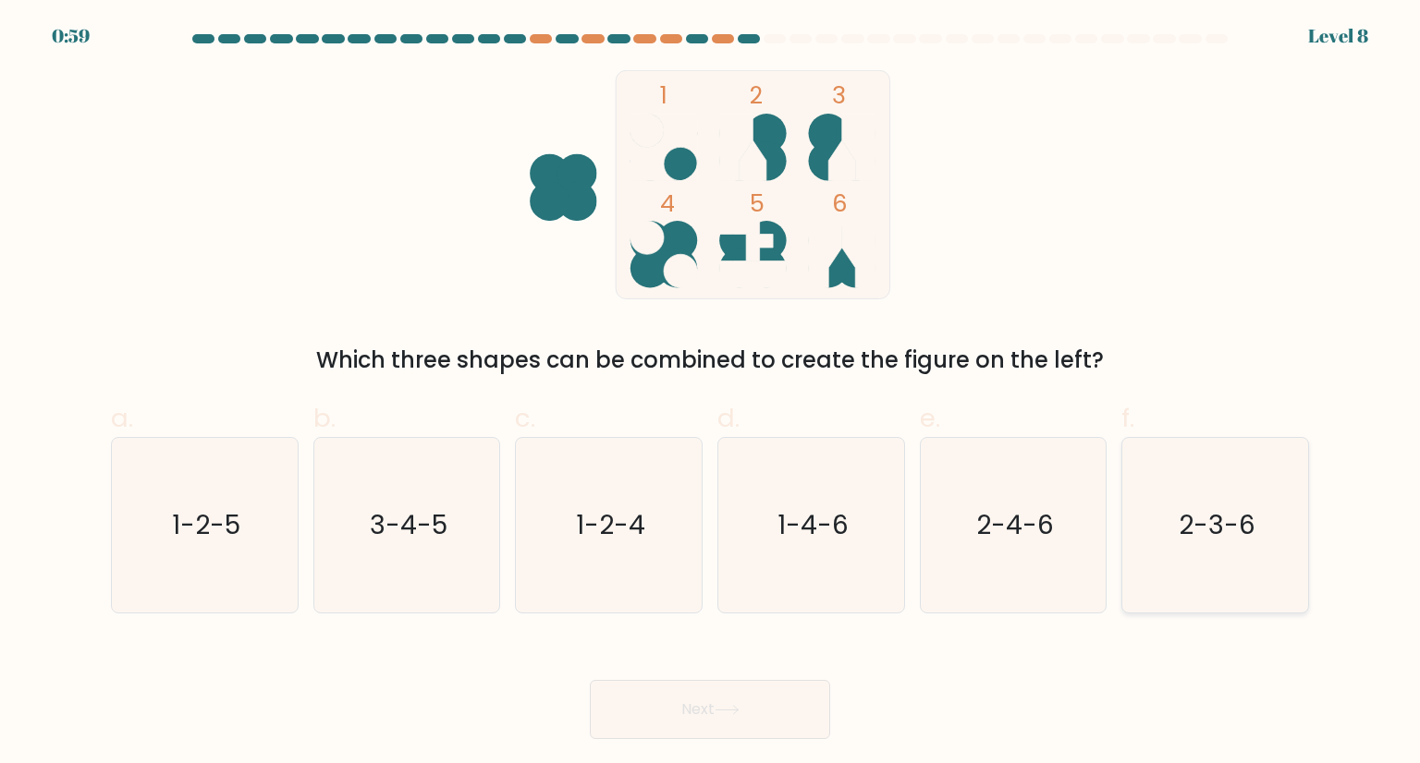
click at [1166, 482] on icon "2-3-6" at bounding box center [1215, 525] width 174 height 174
click at [711, 394] on input "f. 2-3-6" at bounding box center [710, 388] width 1 height 12
radio input "true"
click at [590, 680] on button "Next" at bounding box center [710, 709] width 240 height 59
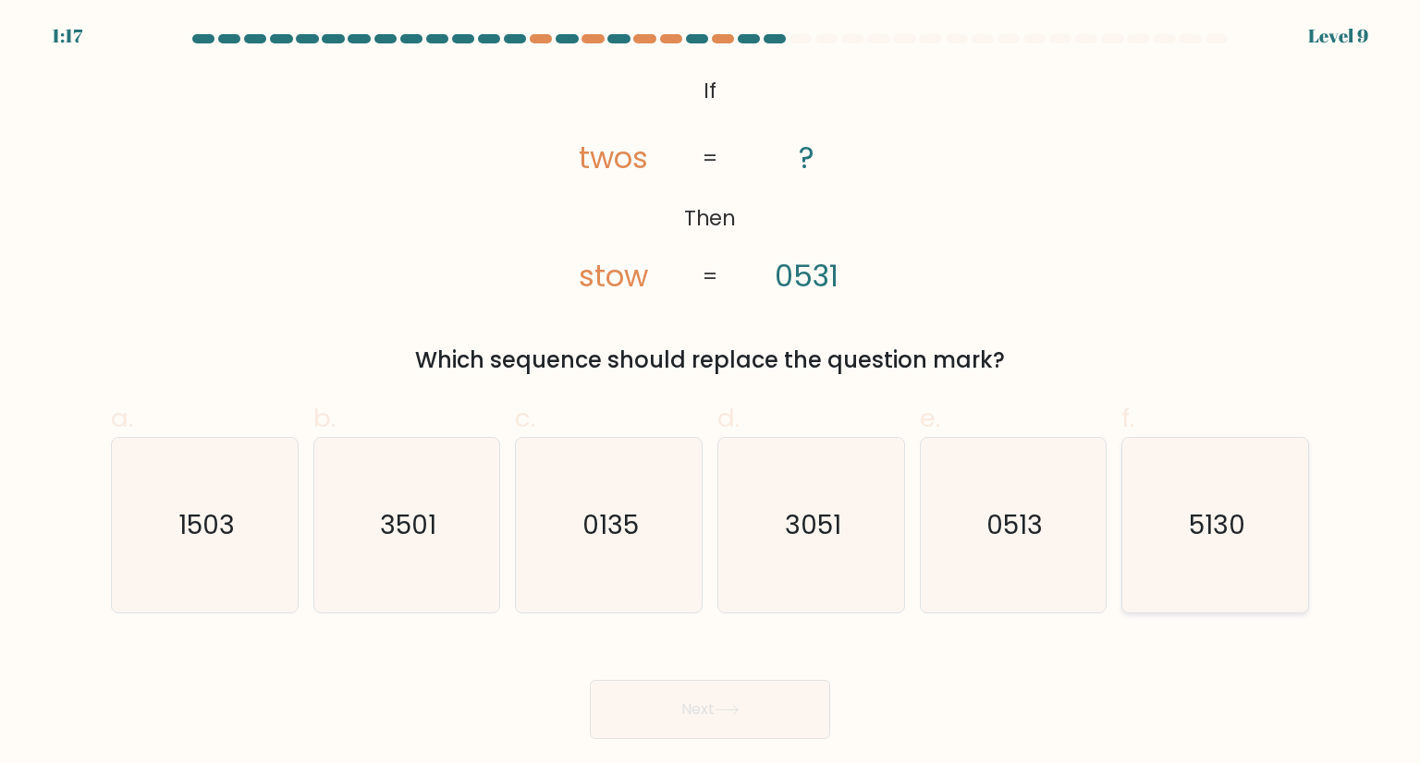
click at [1236, 517] on text "5130" at bounding box center [1217, 524] width 56 height 37
click at [711, 394] on input "f. 5130" at bounding box center [710, 388] width 1 height 12
radio input "true"
click at [590, 680] on button "Next" at bounding box center [710, 709] width 240 height 59
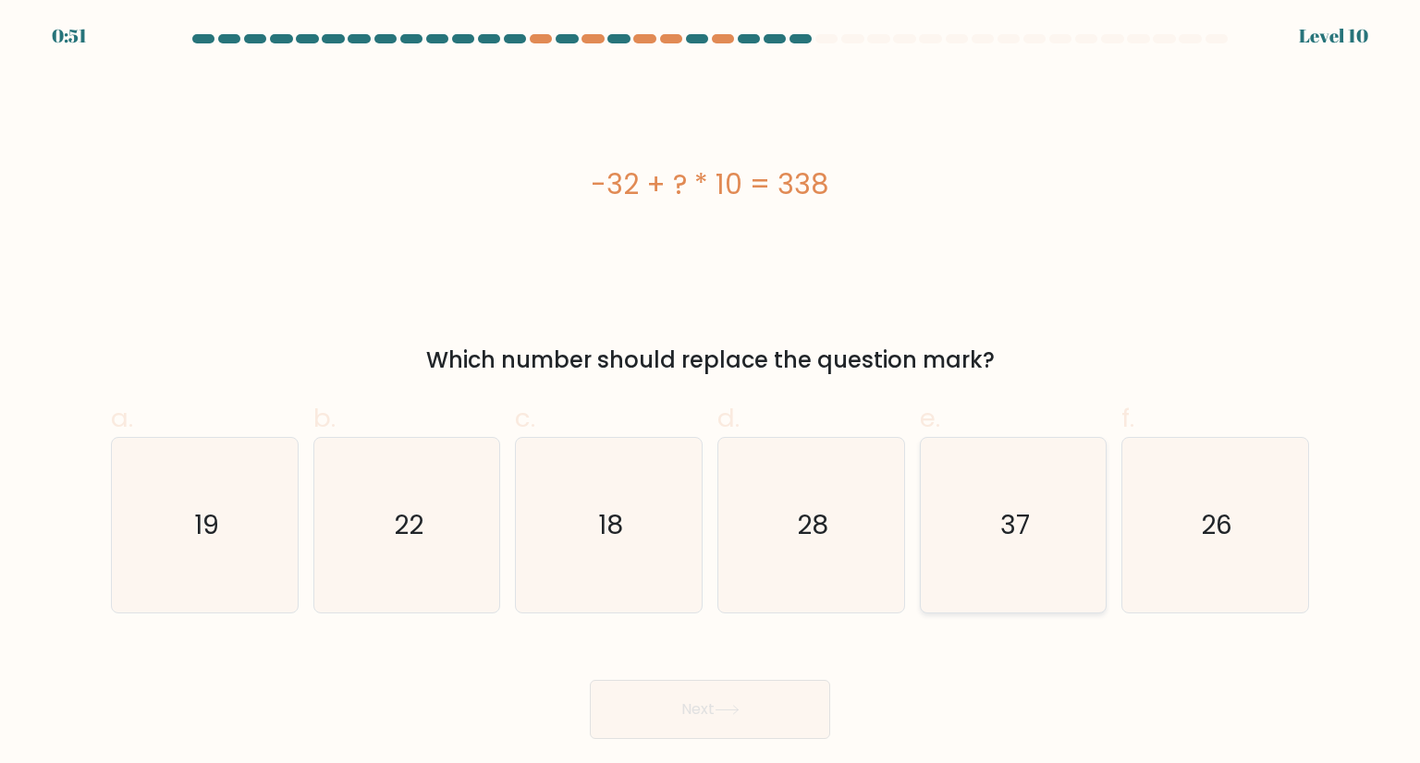
click at [1069, 559] on icon "37" at bounding box center [1013, 525] width 174 height 174
click at [711, 394] on input "e. 37" at bounding box center [710, 388] width 1 height 12
radio input "true"
click at [590, 680] on button "Next" at bounding box center [710, 709] width 240 height 59
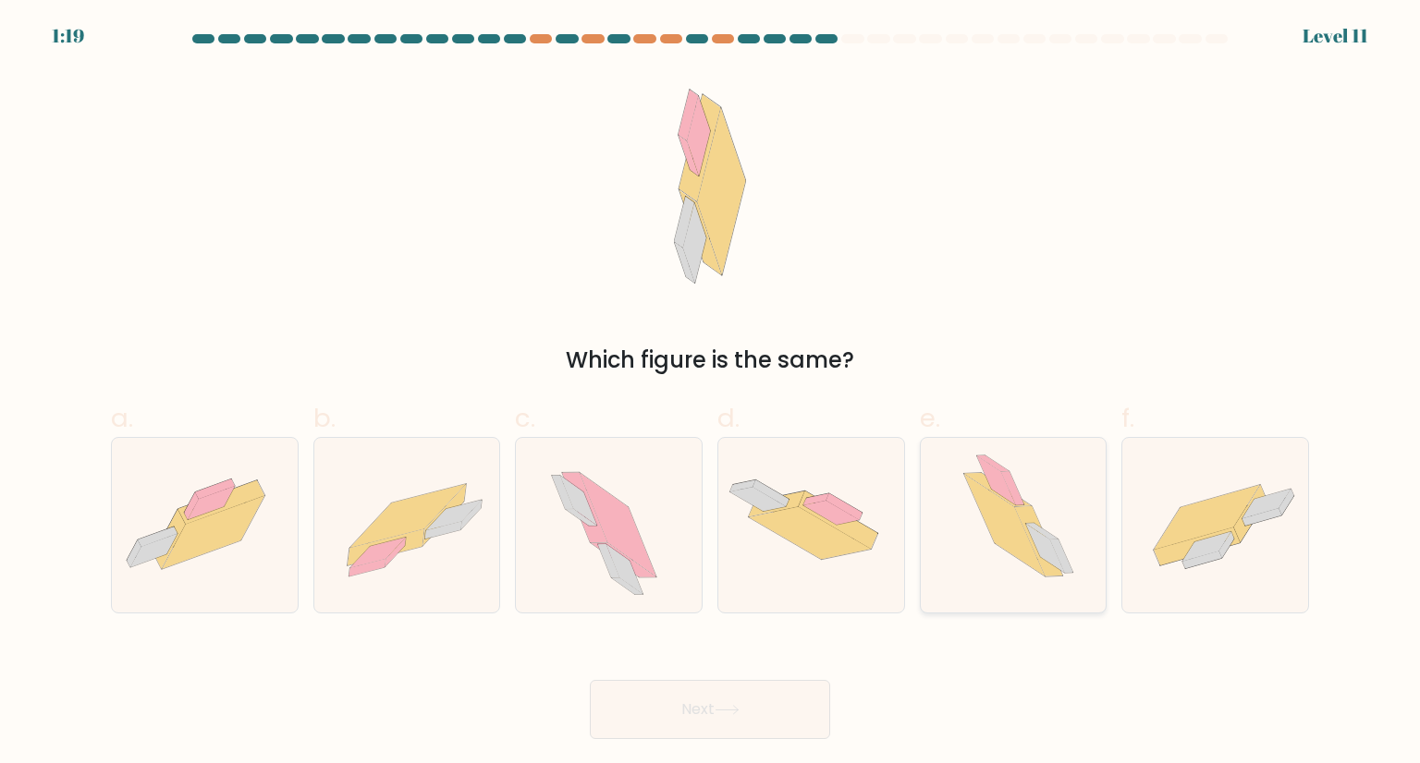
click at [1005, 491] on icon at bounding box center [995, 481] width 39 height 49
click at [711, 394] on input "e." at bounding box center [710, 388] width 1 height 12
radio input "true"
click at [590, 680] on button "Next" at bounding box center [710, 709] width 240 height 59
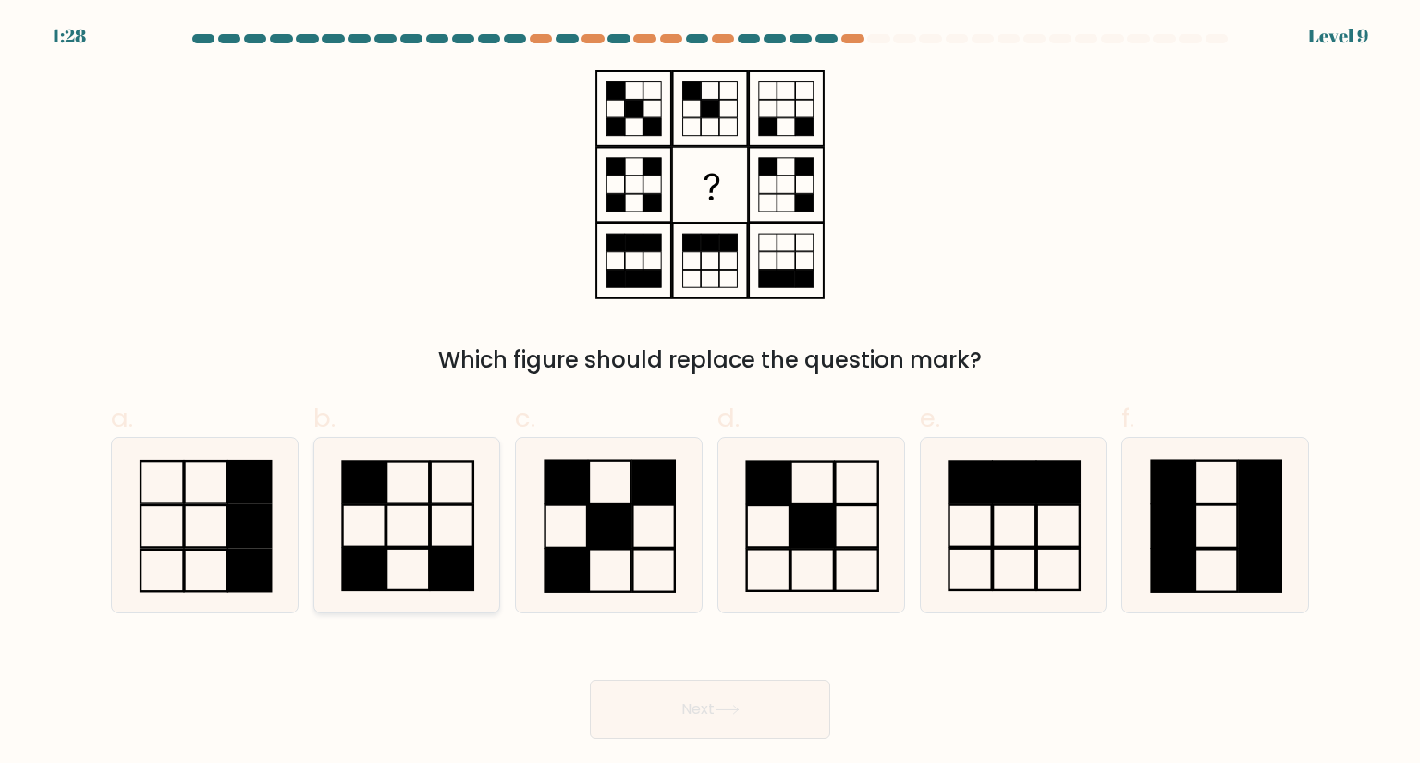
click at [401, 511] on icon at bounding box center [407, 525] width 174 height 174
click at [710, 394] on input "b." at bounding box center [710, 388] width 1 height 12
radio input "true"
click at [590, 680] on button "Next" at bounding box center [710, 709] width 240 height 59
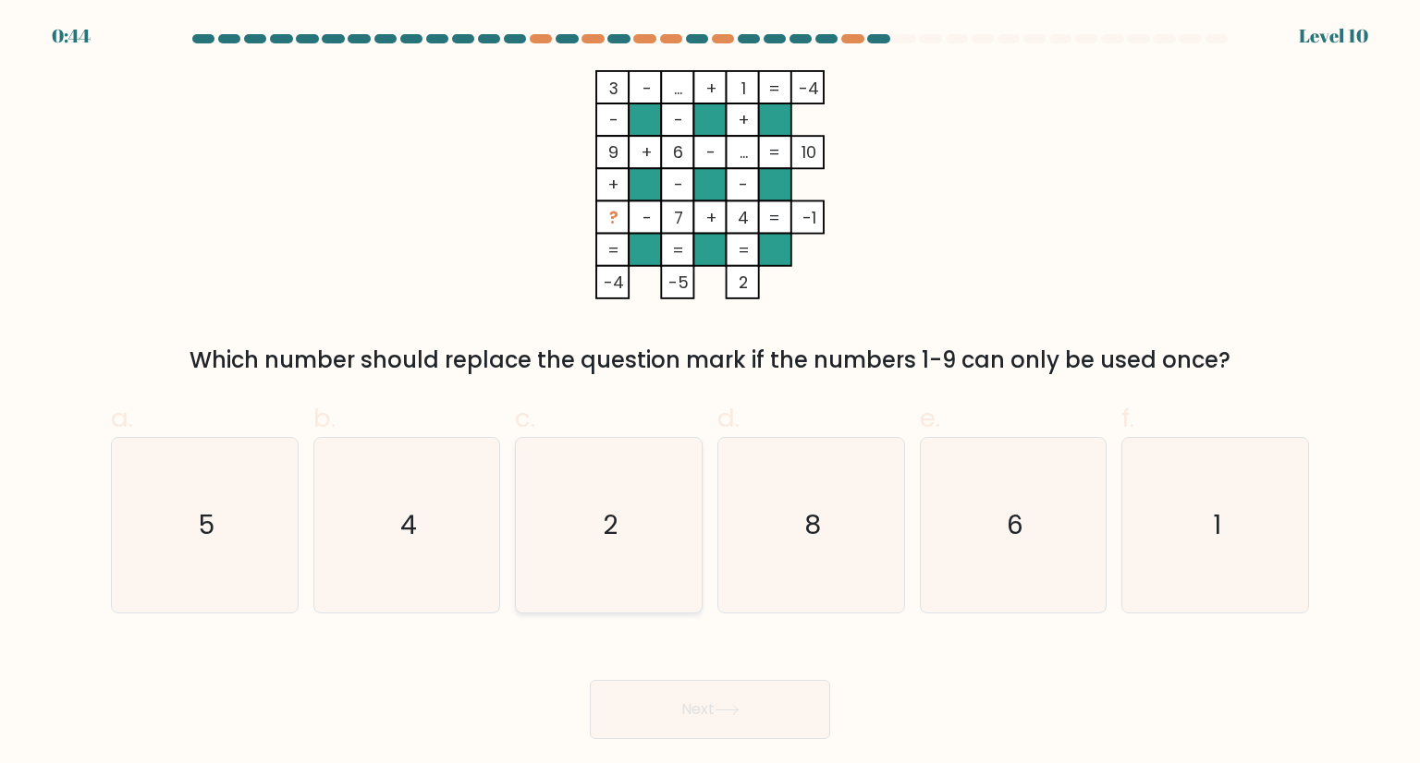
click at [612, 461] on icon "2" at bounding box center [608, 525] width 174 height 174
click at [710, 394] on input "c. 2" at bounding box center [710, 388] width 1 height 12
radio input "true"
click at [590, 680] on button "Next" at bounding box center [710, 709] width 240 height 59
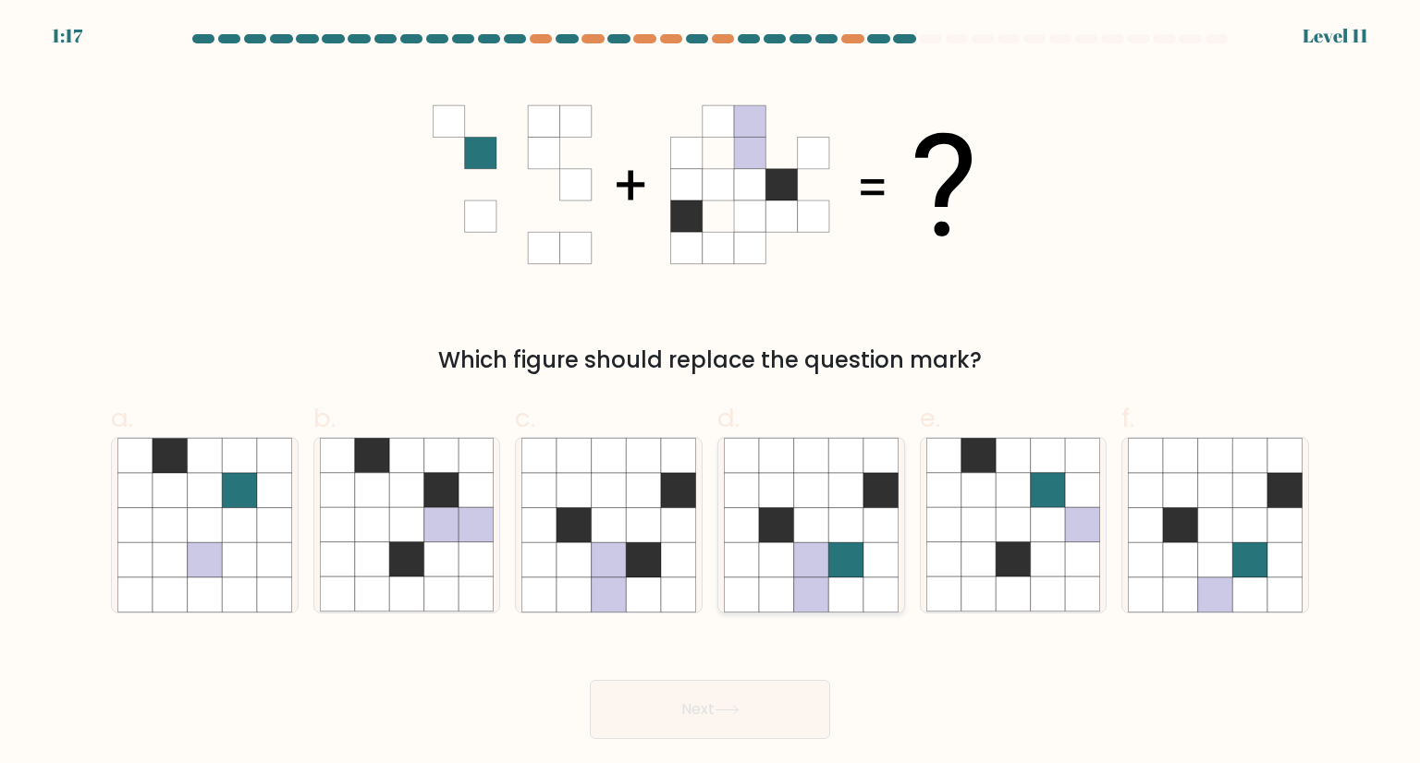
click at [832, 560] on icon at bounding box center [845, 560] width 35 height 35
click at [711, 394] on input "d." at bounding box center [710, 388] width 1 height 12
radio input "true"
click at [590, 680] on button "Next" at bounding box center [710, 709] width 240 height 59
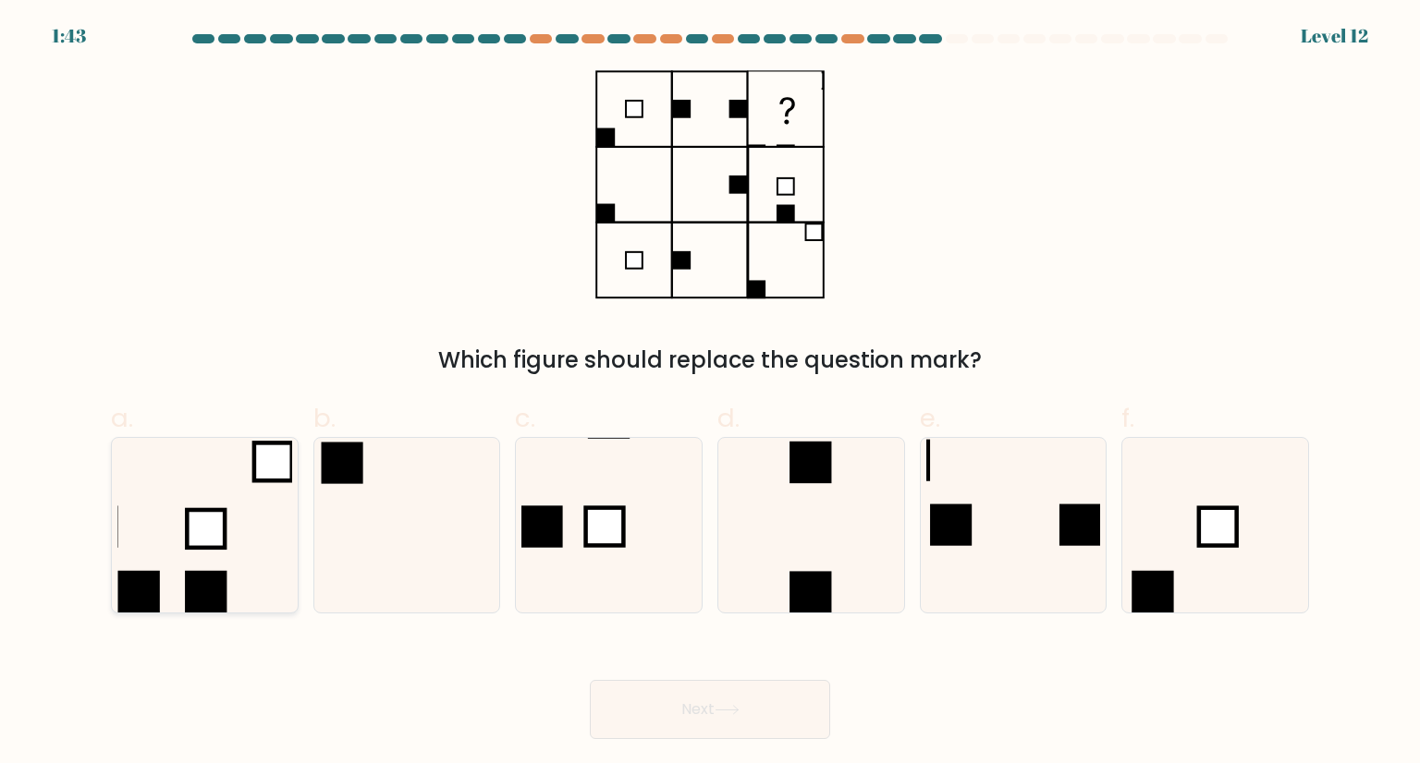
click at [231, 522] on icon at bounding box center [204, 525] width 174 height 174
click at [710, 394] on input "a." at bounding box center [710, 388] width 1 height 12
radio input "true"
click at [590, 680] on button "Next" at bounding box center [710, 709] width 240 height 59
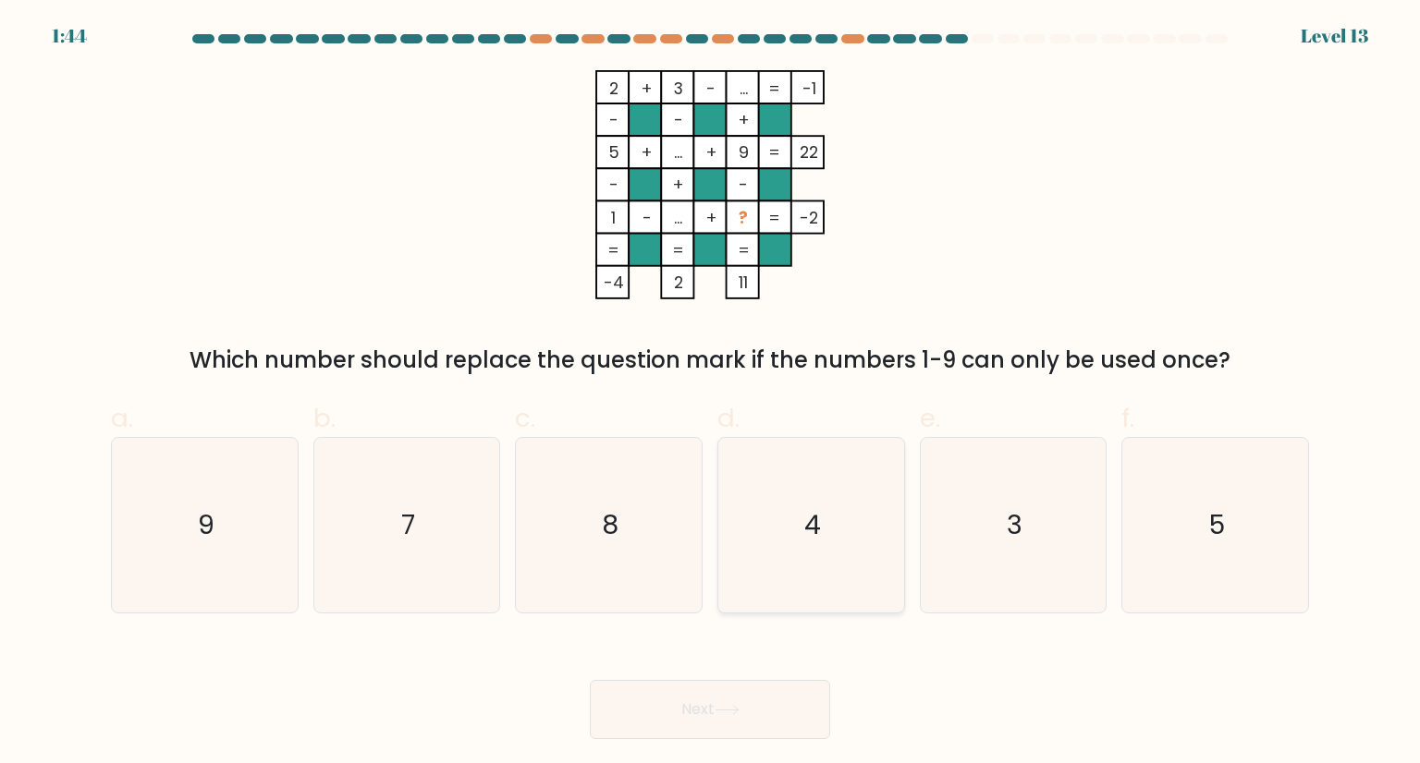
click at [775, 541] on icon "4" at bounding box center [811, 525] width 174 height 174
click at [711, 394] on input "d. 4" at bounding box center [710, 388] width 1 height 12
radio input "true"
click at [590, 680] on button "Next" at bounding box center [710, 709] width 240 height 59
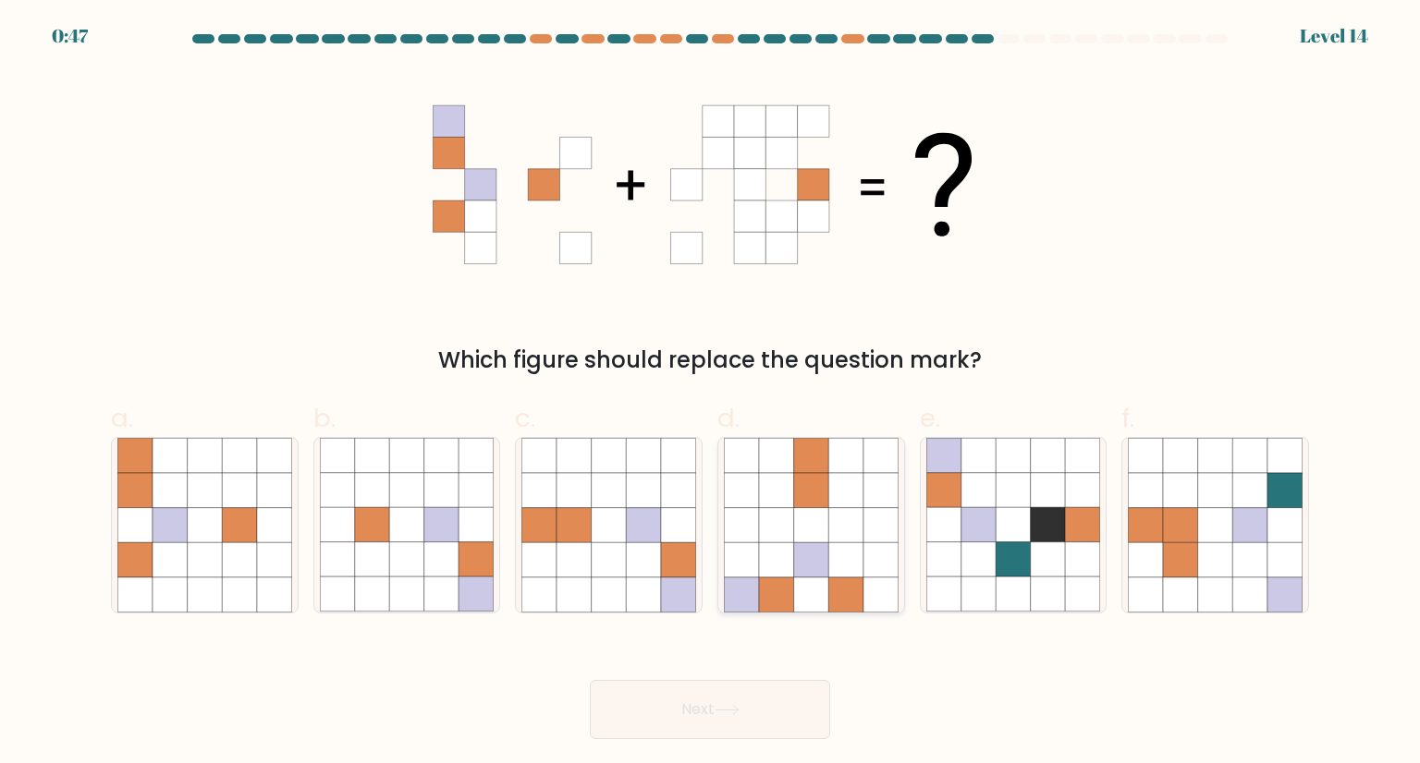
click at [821, 485] on icon at bounding box center [811, 490] width 35 height 35
click at [711, 394] on input "d." at bounding box center [710, 388] width 1 height 12
radio input "true"
click at [590, 680] on button "Next" at bounding box center [710, 709] width 240 height 59
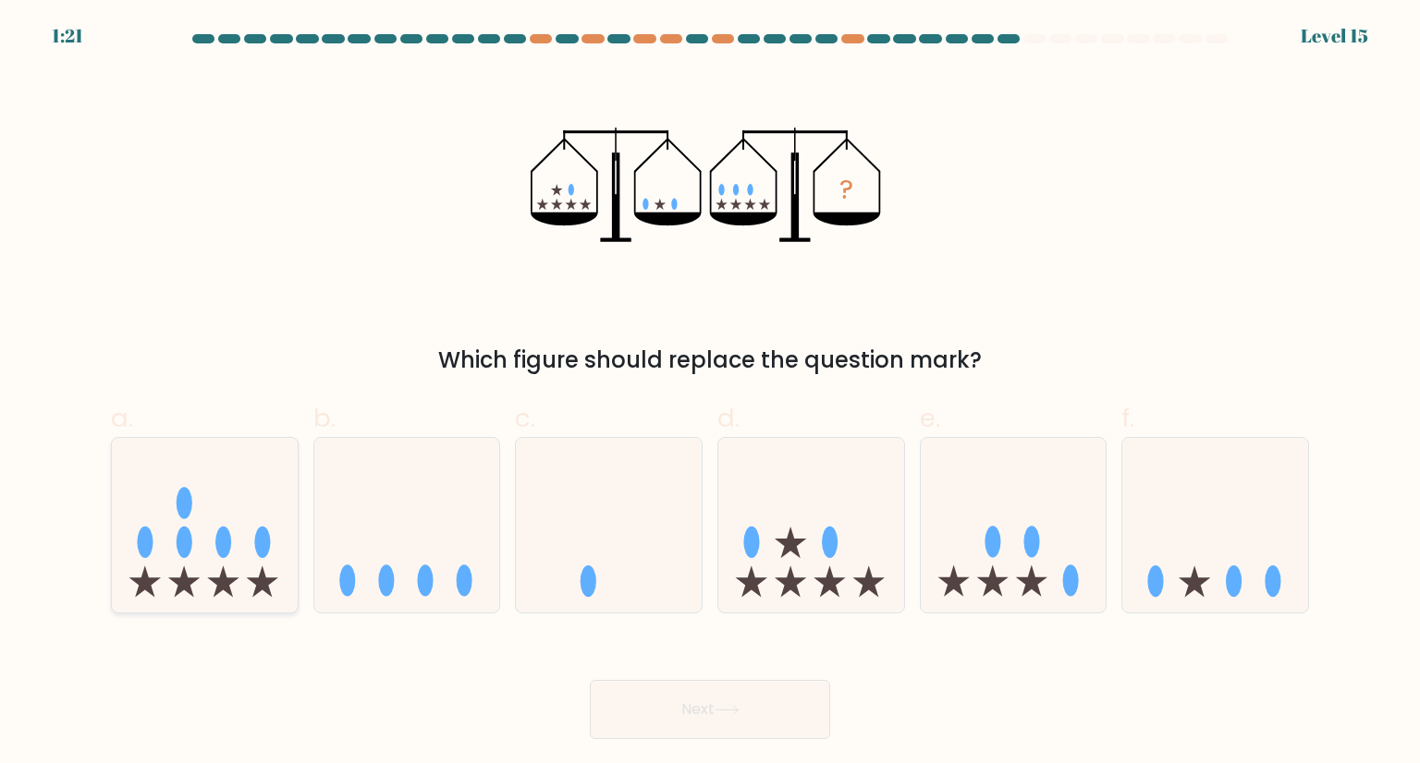
click at [253, 535] on icon at bounding box center [205, 524] width 186 height 153
click at [710, 394] on input "a." at bounding box center [710, 388] width 1 height 12
radio input "true"
click at [590, 680] on button "Next" at bounding box center [710, 709] width 240 height 59
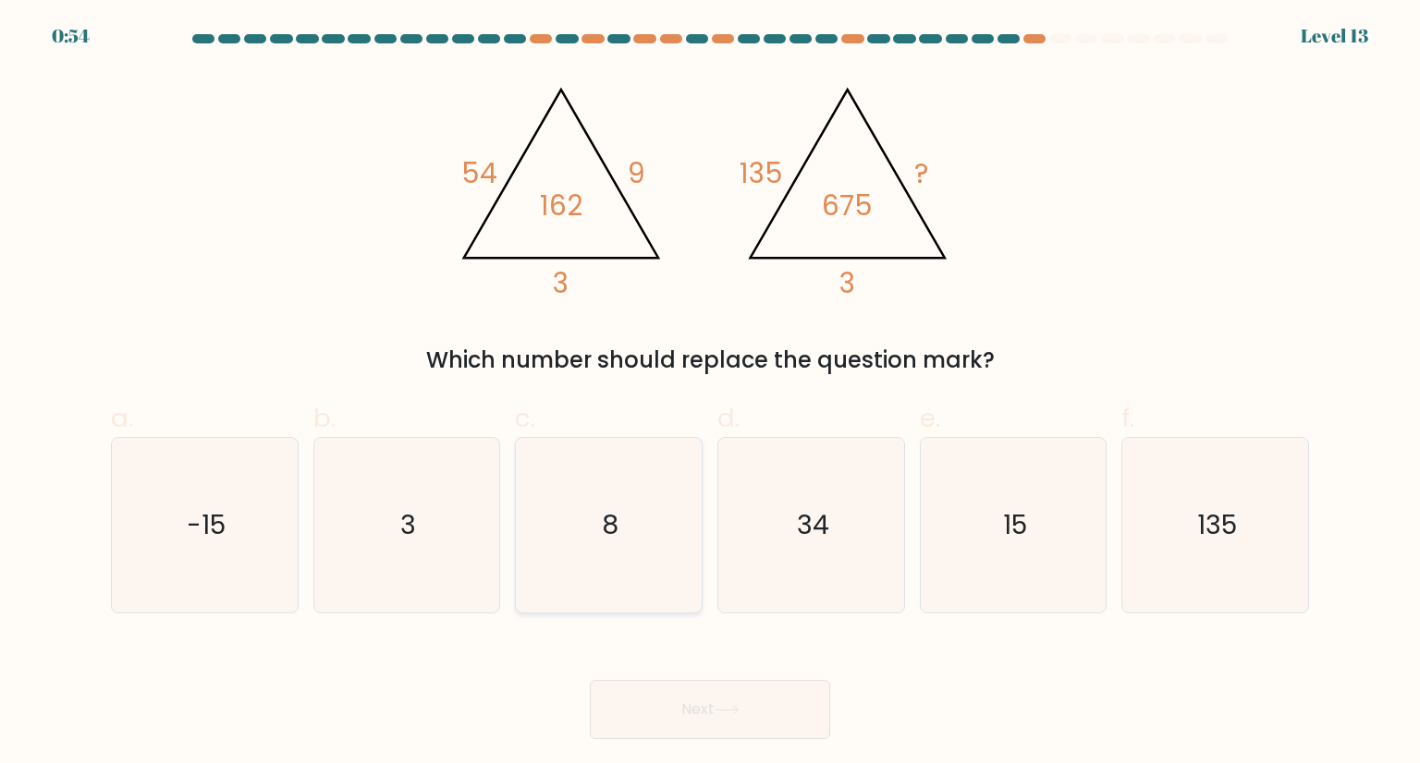
click at [584, 501] on icon "8" at bounding box center [608, 525] width 174 height 174
click at [710, 394] on input "c. 8" at bounding box center [710, 388] width 1 height 12
radio input "true"
click at [982, 470] on icon "15" at bounding box center [1013, 525] width 174 height 174
click at [711, 394] on input "e. 15" at bounding box center [710, 388] width 1 height 12
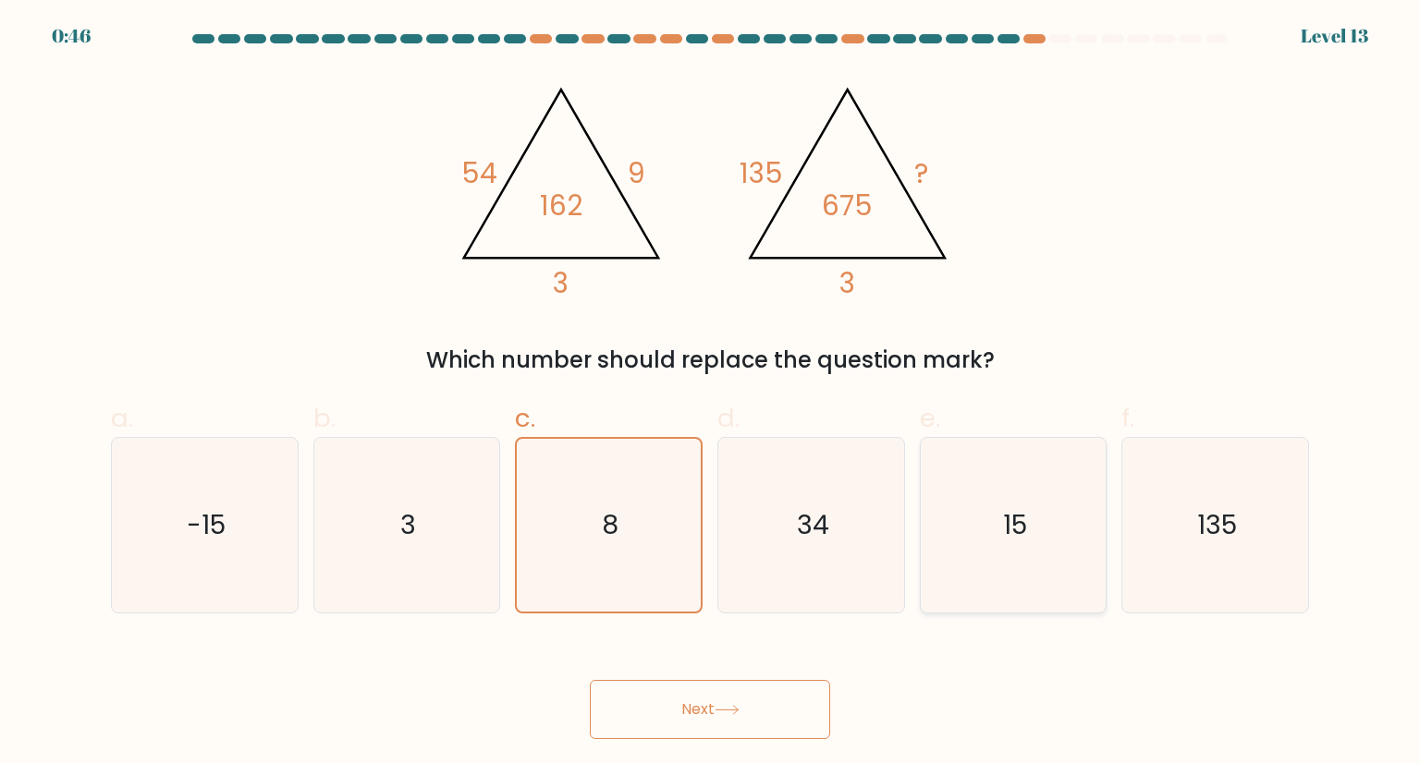
radio input "true"
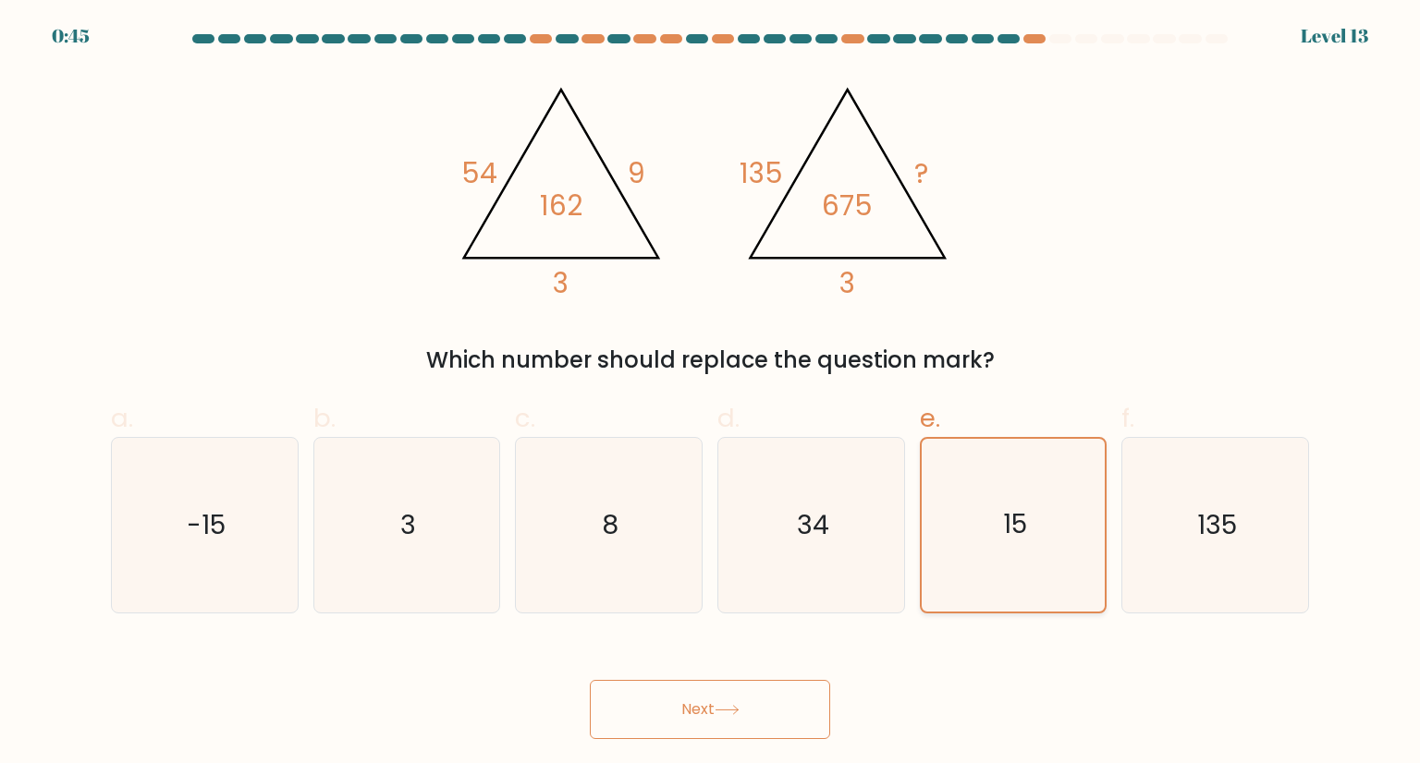
click at [590, 680] on button "Next" at bounding box center [710, 709] width 240 height 59
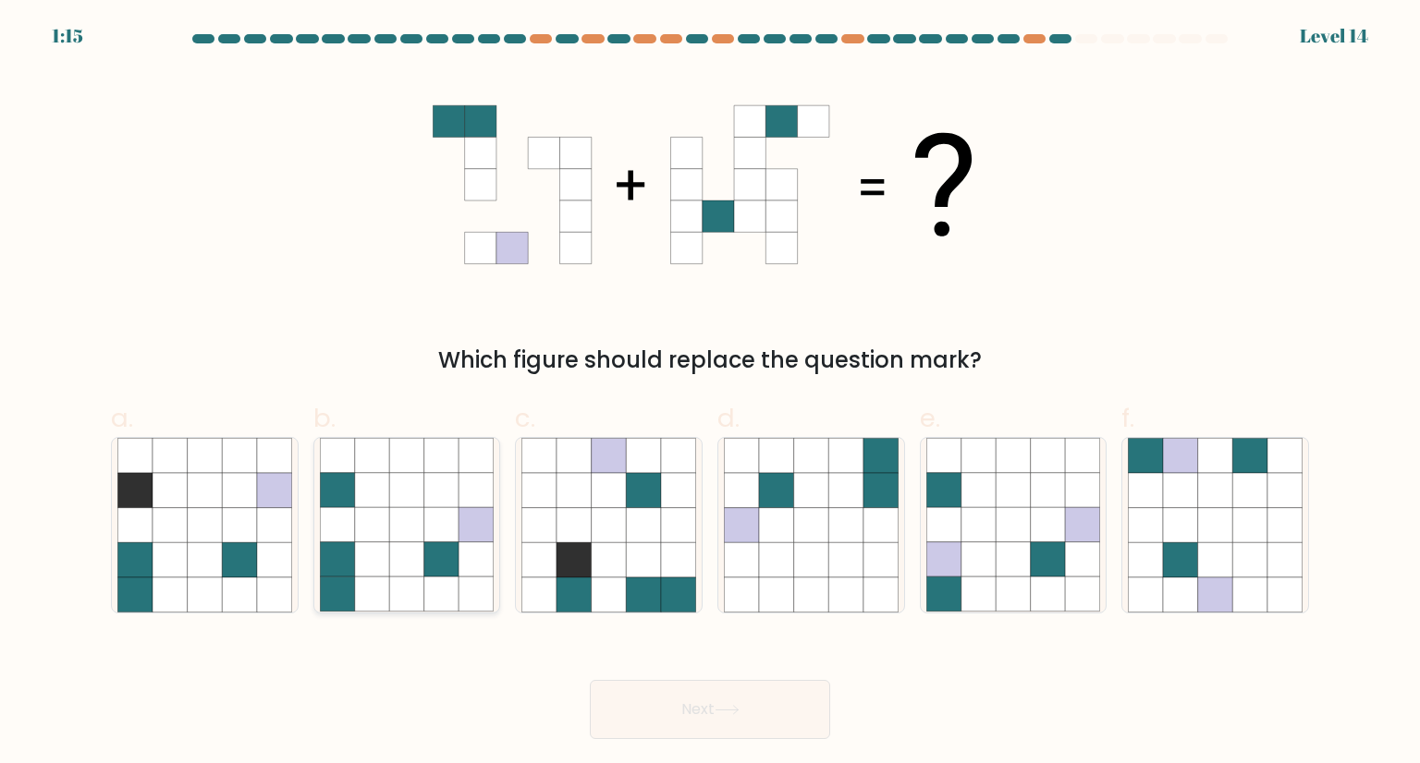
click at [375, 574] on icon at bounding box center [372, 560] width 35 height 35
click at [710, 394] on input "b." at bounding box center [710, 388] width 1 height 12
radio input "true"
click at [590, 680] on button "Next" at bounding box center [710, 709] width 240 height 59
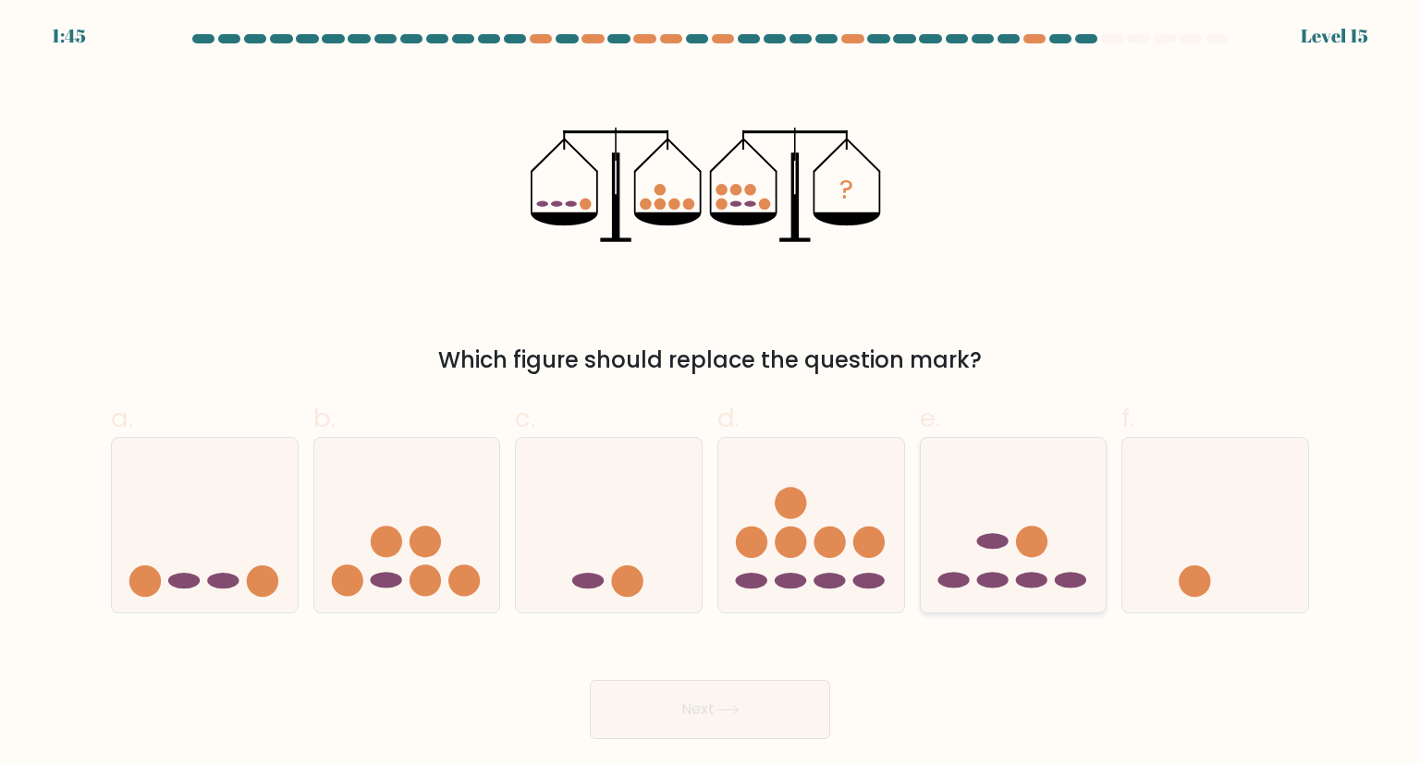
click at [1003, 537] on ellipse at bounding box center [991, 542] width 31 height 16
click at [711, 394] on input "e." at bounding box center [710, 388] width 1 height 12
radio input "true"
click at [590, 680] on button "Next" at bounding box center [710, 709] width 240 height 59
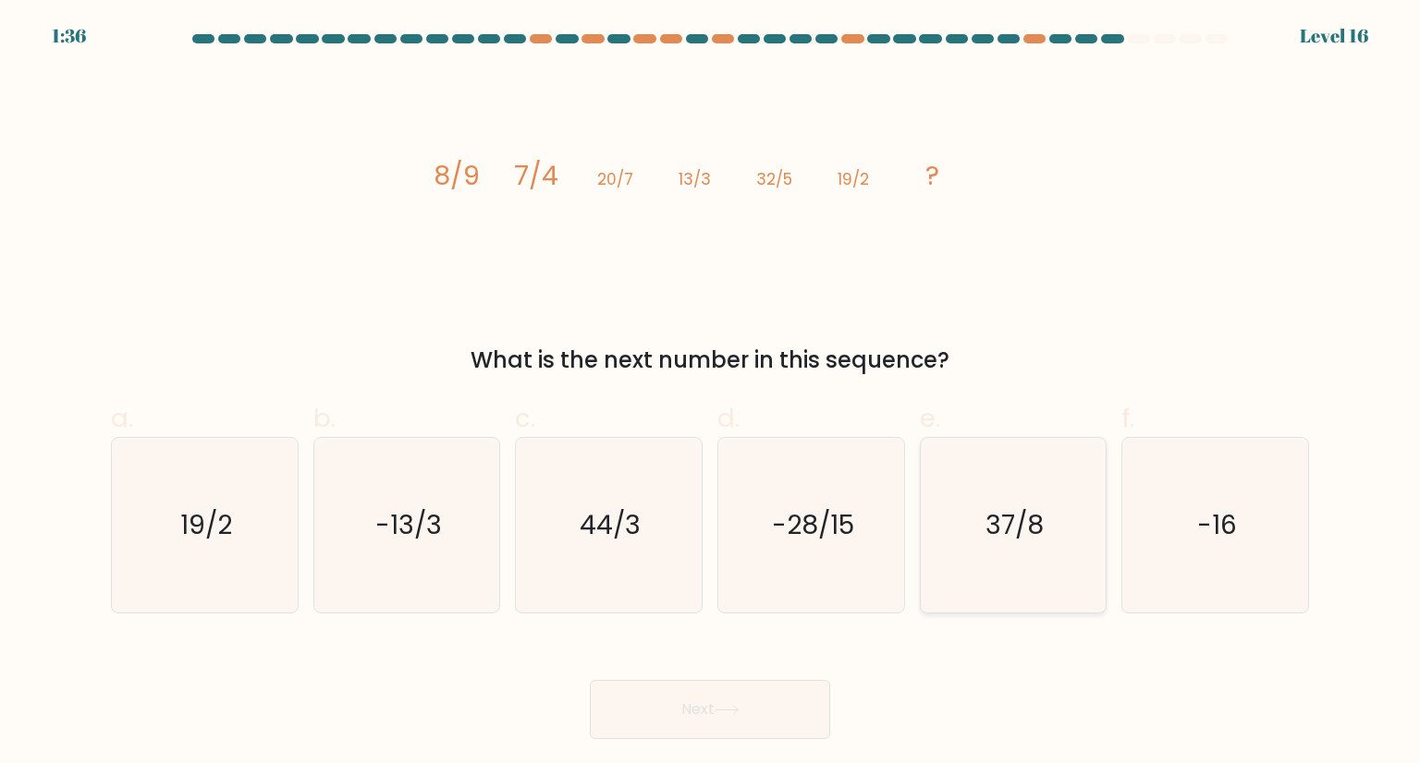
click at [1020, 555] on icon "37/8" at bounding box center [1013, 525] width 174 height 174
click at [711, 394] on input "e. 37/8" at bounding box center [710, 388] width 1 height 12
radio input "true"
click at [590, 680] on button "Next" at bounding box center [710, 709] width 240 height 59
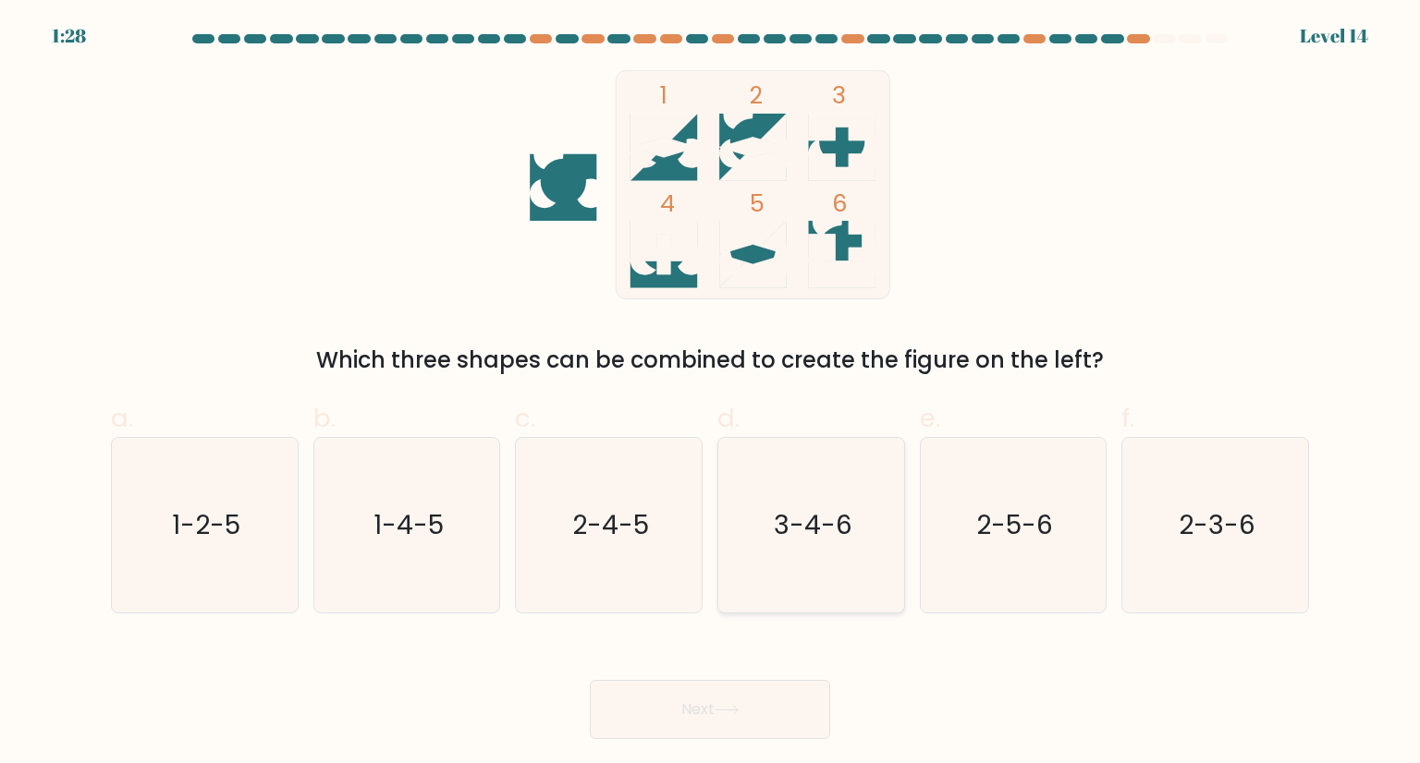
click at [817, 541] on text "3-4-6" at bounding box center [813, 524] width 79 height 37
click at [711, 394] on input "d. 3-4-6" at bounding box center [710, 388] width 1 height 12
radio input "true"
click at [590, 680] on button "Next" at bounding box center [710, 709] width 240 height 59
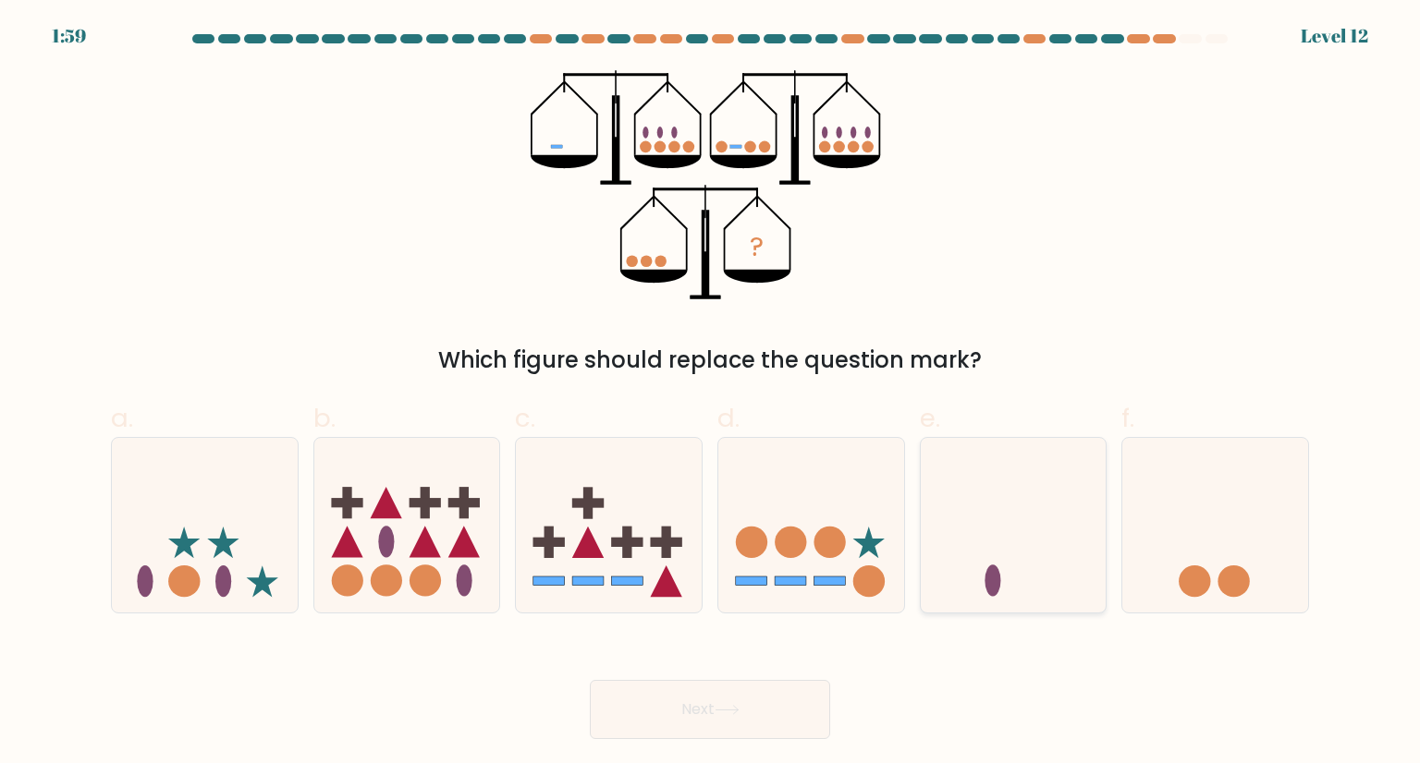
click at [1083, 539] on icon at bounding box center [1014, 524] width 186 height 153
click at [711, 394] on input "e." at bounding box center [710, 388] width 1 height 12
radio input "true"
click at [590, 680] on button "Next" at bounding box center [710, 709] width 240 height 59
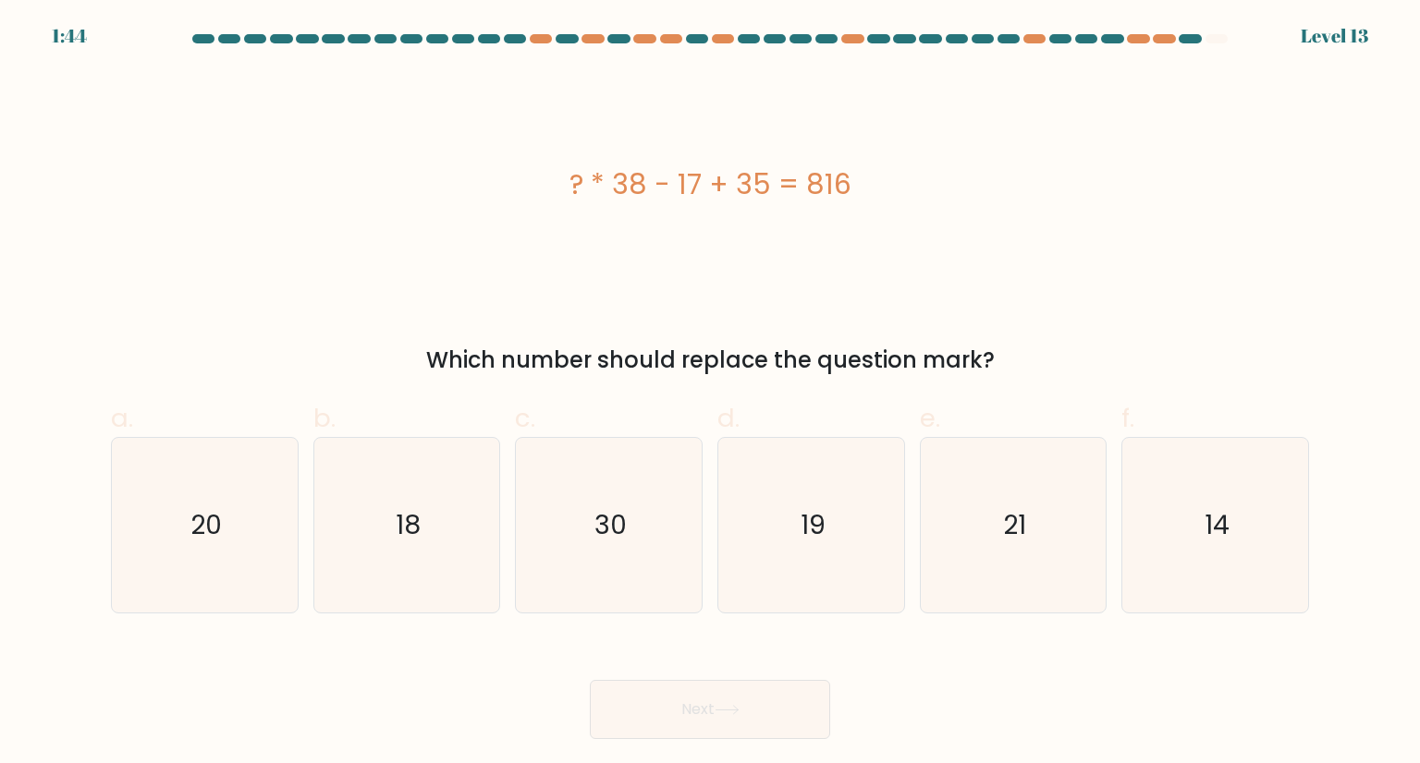
click at [1083, 539] on icon "21" at bounding box center [1013, 525] width 174 height 174
click at [711, 394] on input "e. 21" at bounding box center [710, 388] width 1 height 12
radio input "true"
click at [590, 680] on button "Next" at bounding box center [710, 709] width 240 height 59
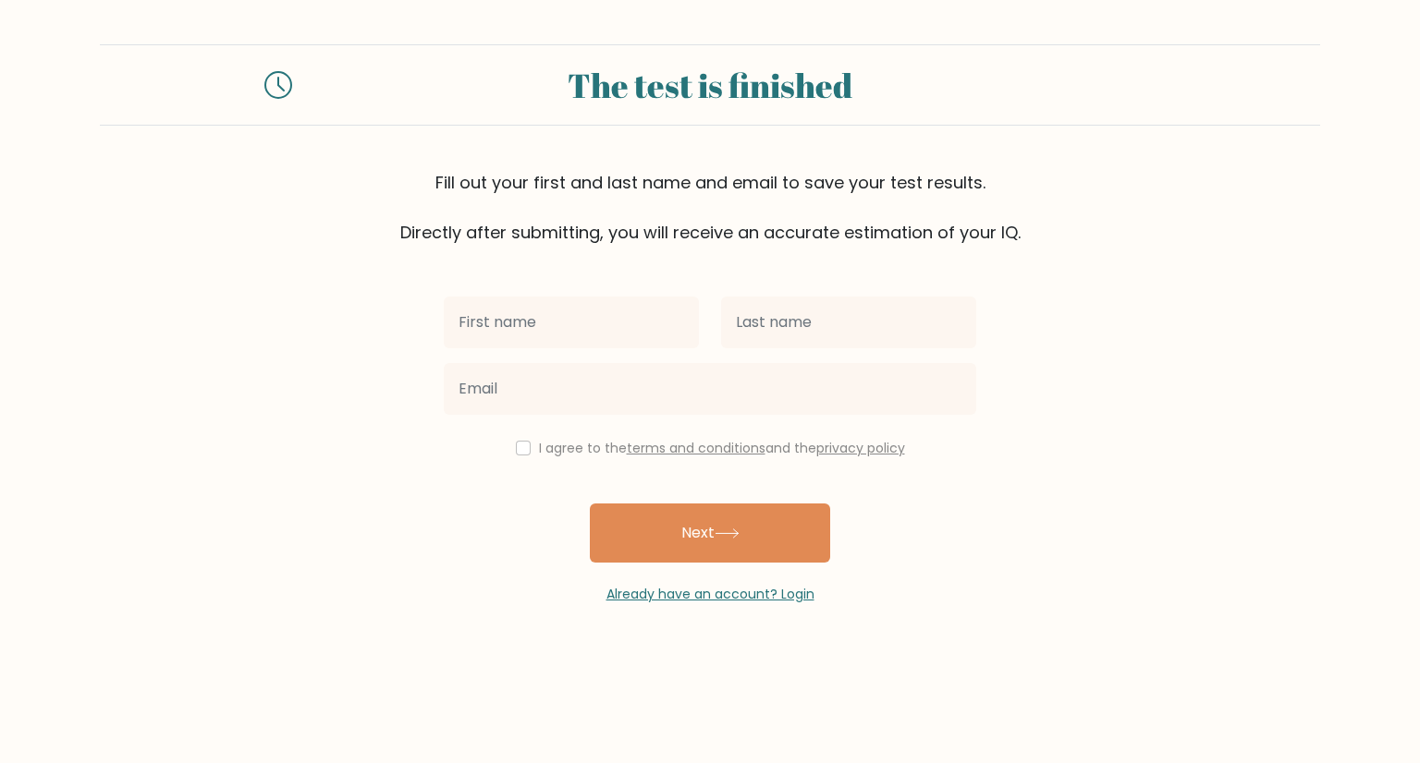
type input "/"
type input "[PERSON_NAME]"
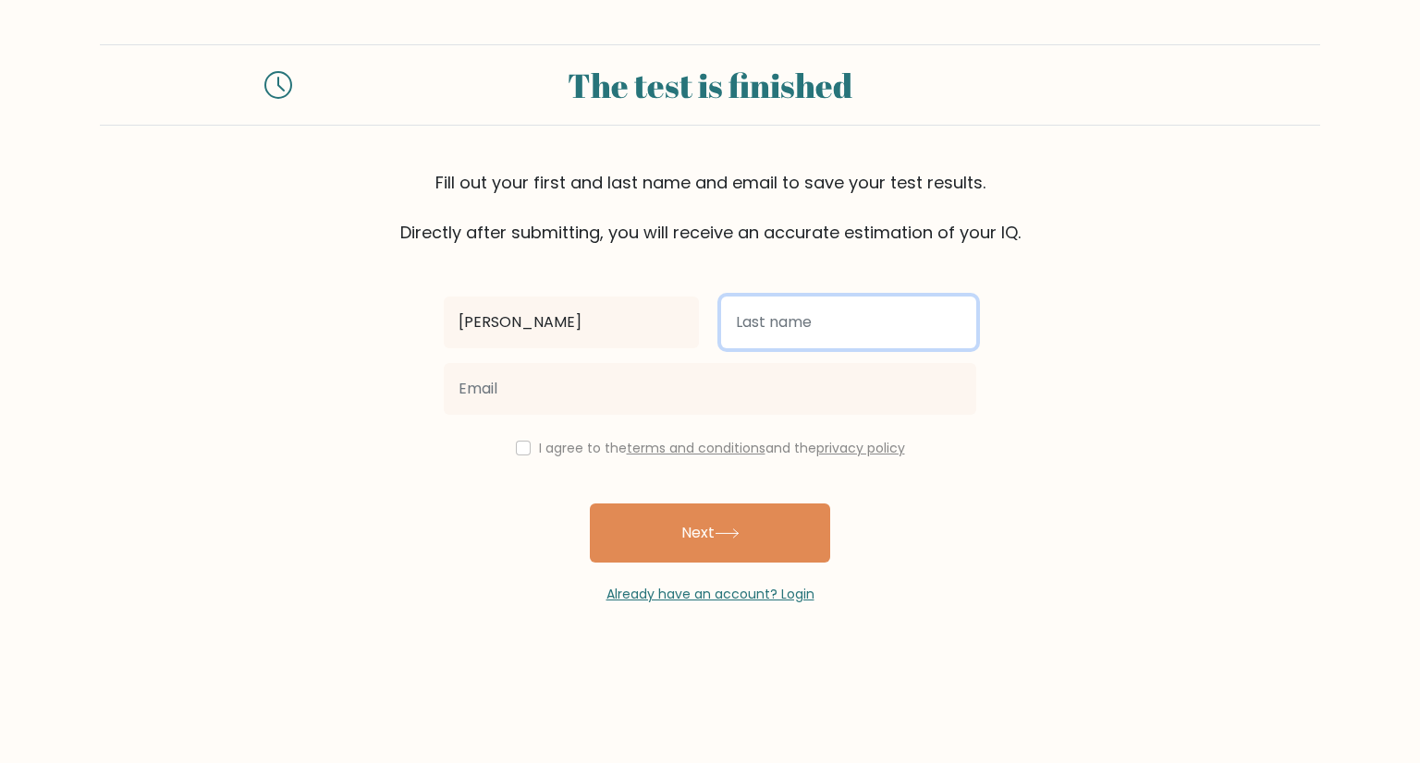
click at [905, 327] on input "text" at bounding box center [848, 323] width 255 height 52
type input "Gamotin"
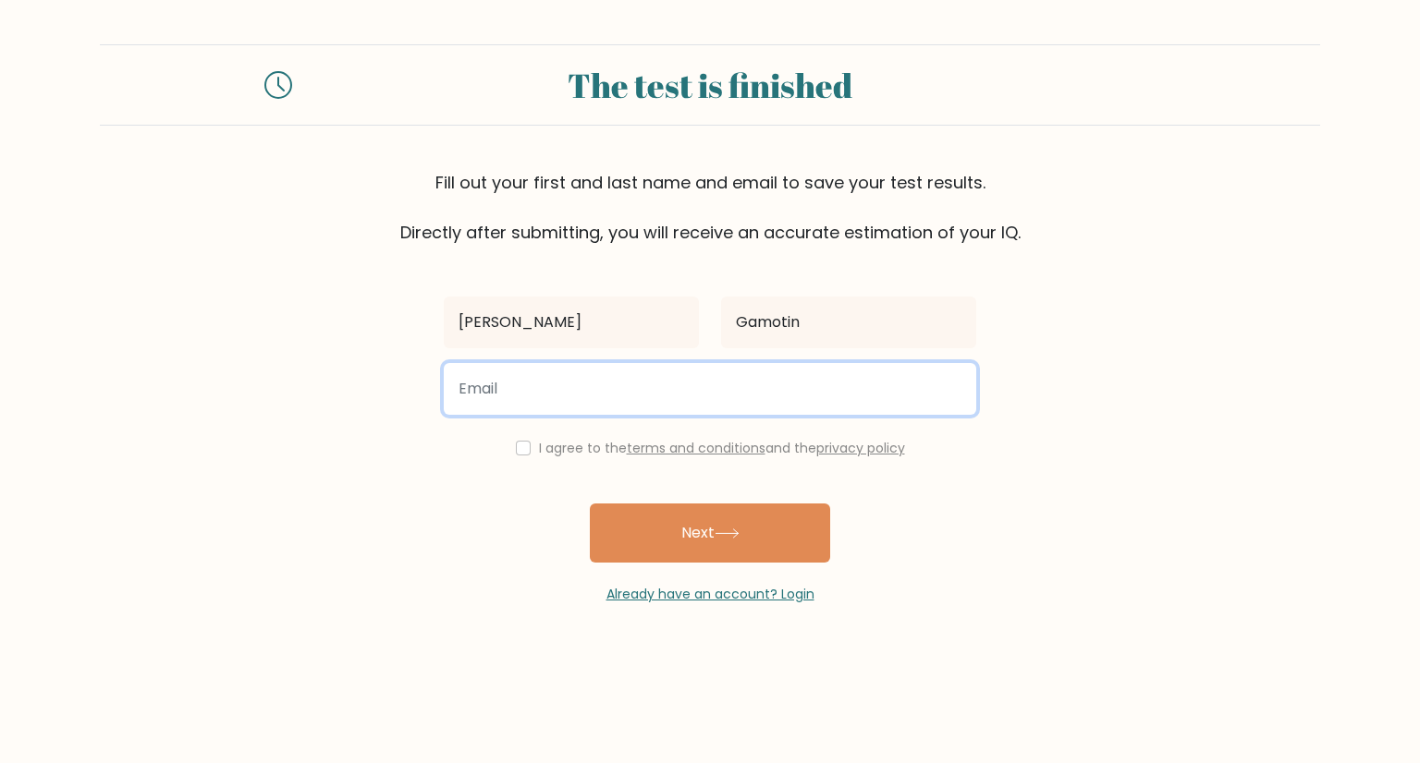
click at [786, 384] on input "email" at bounding box center [710, 389] width 532 height 52
type input "[EMAIL_ADDRESS][DOMAIN_NAME]"
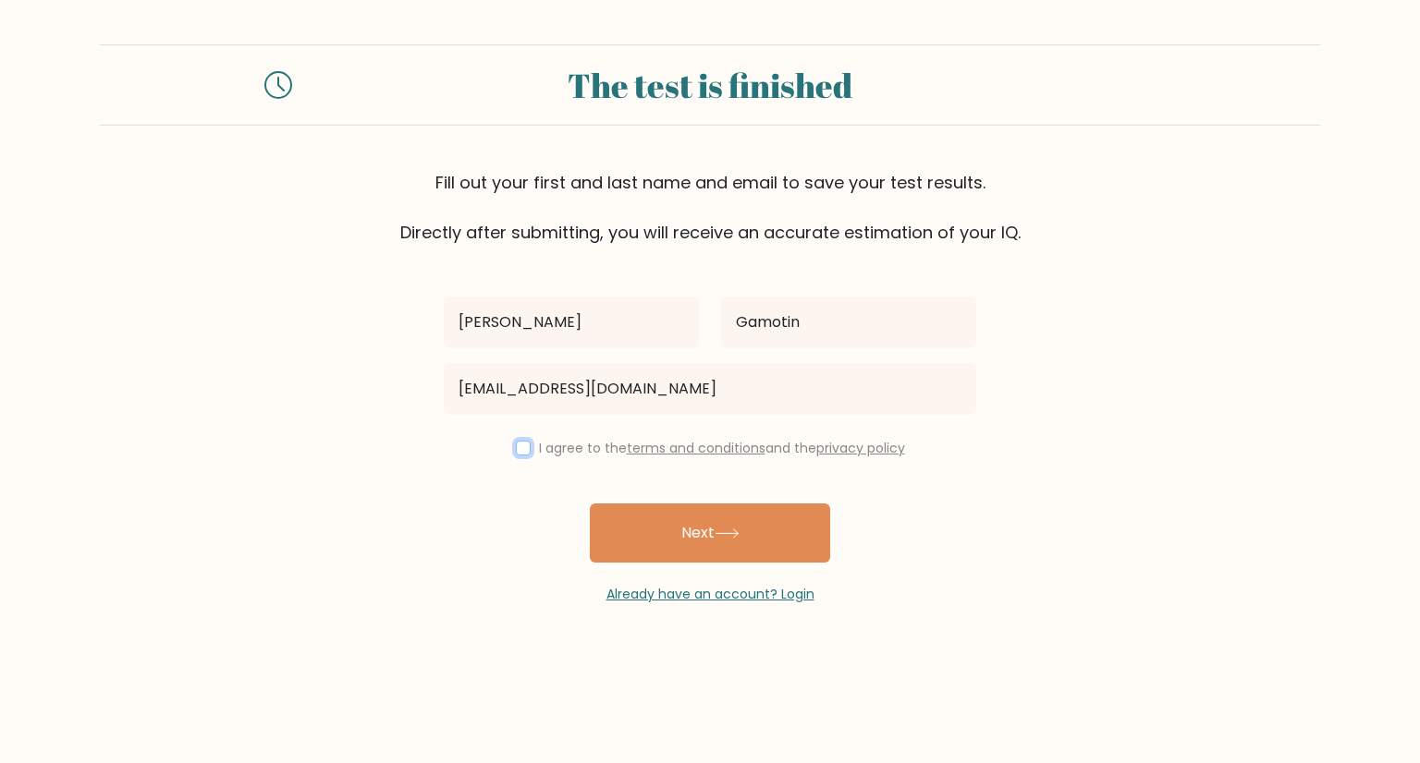
click at [516, 450] on input "checkbox" at bounding box center [523, 448] width 15 height 15
checkbox input "true"
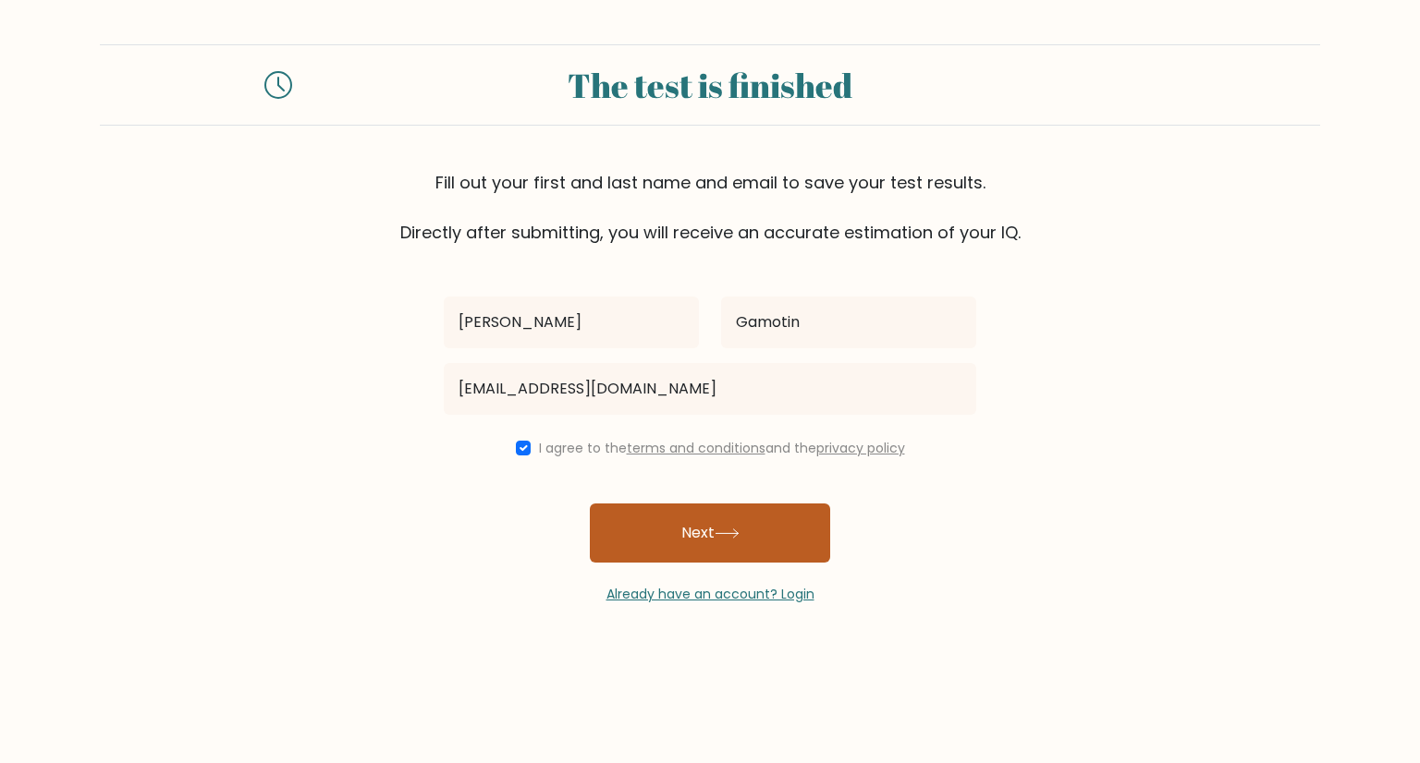
click at [667, 528] on button "Next" at bounding box center [710, 533] width 240 height 59
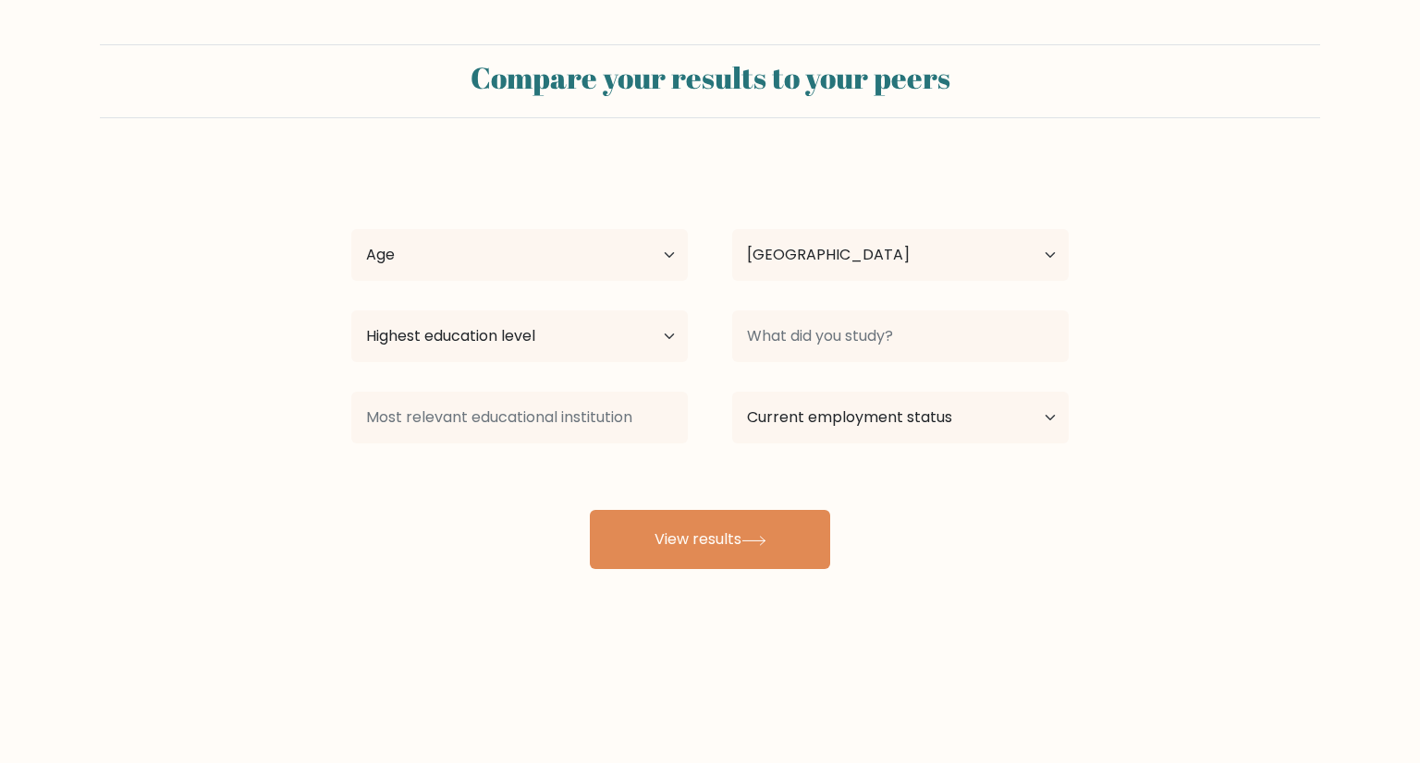
select select "PH"
click at [671, 271] on select "Age Under [DEMOGRAPHIC_DATA] [DEMOGRAPHIC_DATA] [DEMOGRAPHIC_DATA] [DEMOGRAPHIC…" at bounding box center [519, 255] width 336 height 52
select select "25_34"
click at [351, 229] on select "Age Under [DEMOGRAPHIC_DATA] [DEMOGRAPHIC_DATA] [DEMOGRAPHIC_DATA] [DEMOGRAPHIC…" at bounding box center [519, 255] width 336 height 52
click at [513, 345] on select "Highest education level No schooling Primary Lower Secondary Upper Secondary Oc…" at bounding box center [519, 337] width 336 height 52
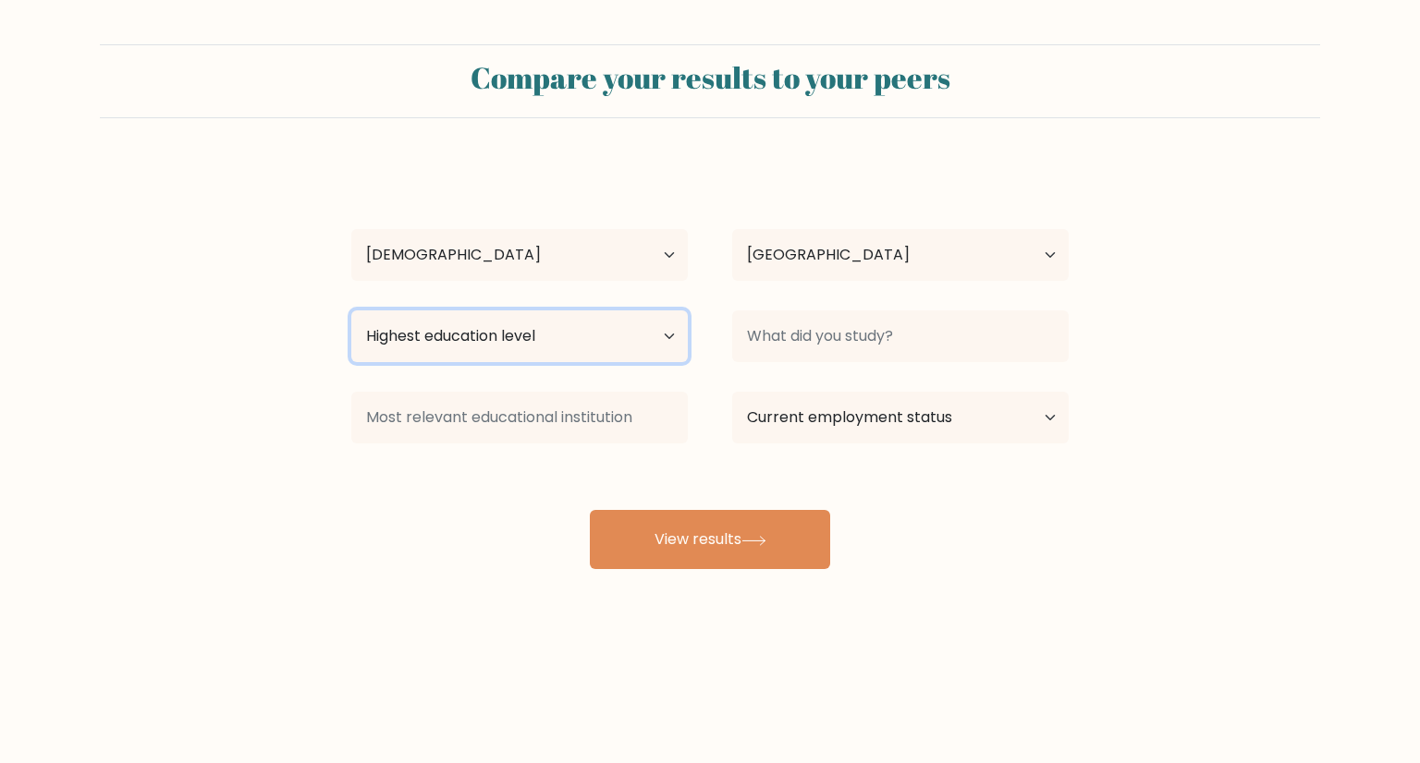
select select "bachelors_degree"
click at [351, 311] on select "Highest education level No schooling Primary Lower Secondary Upper Secondary Oc…" at bounding box center [519, 337] width 336 height 52
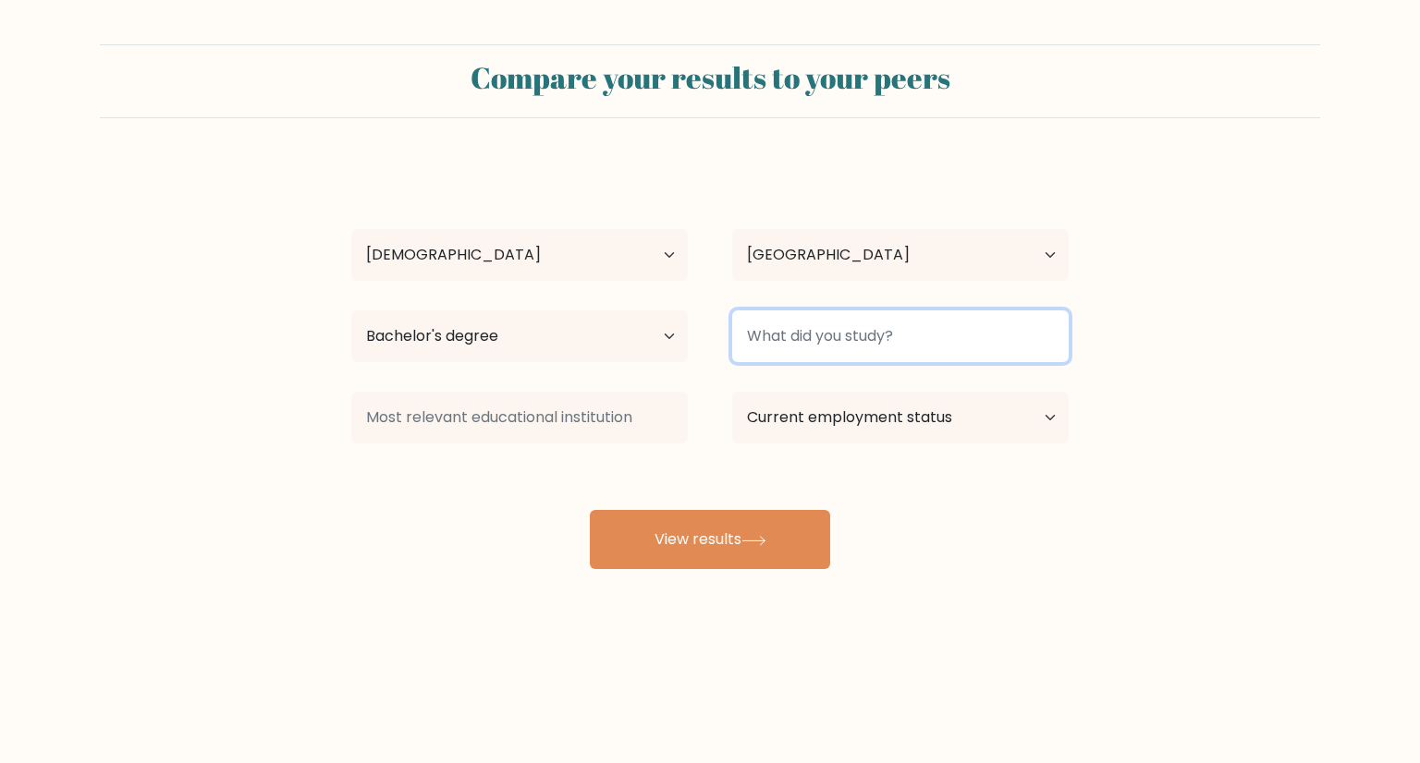
click at [880, 324] on input at bounding box center [900, 337] width 336 height 52
type input "Business Management"
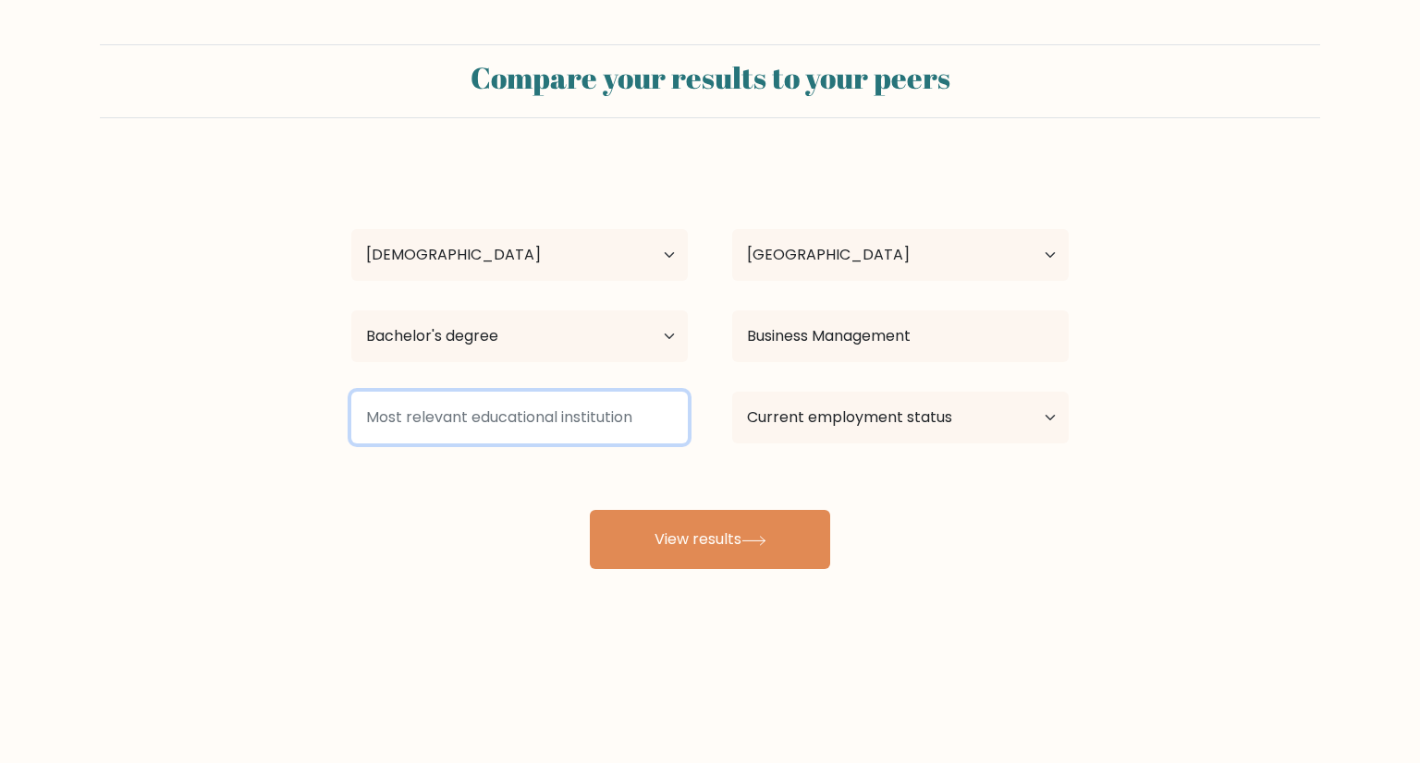
click at [625, 414] on input at bounding box center [519, 418] width 336 height 52
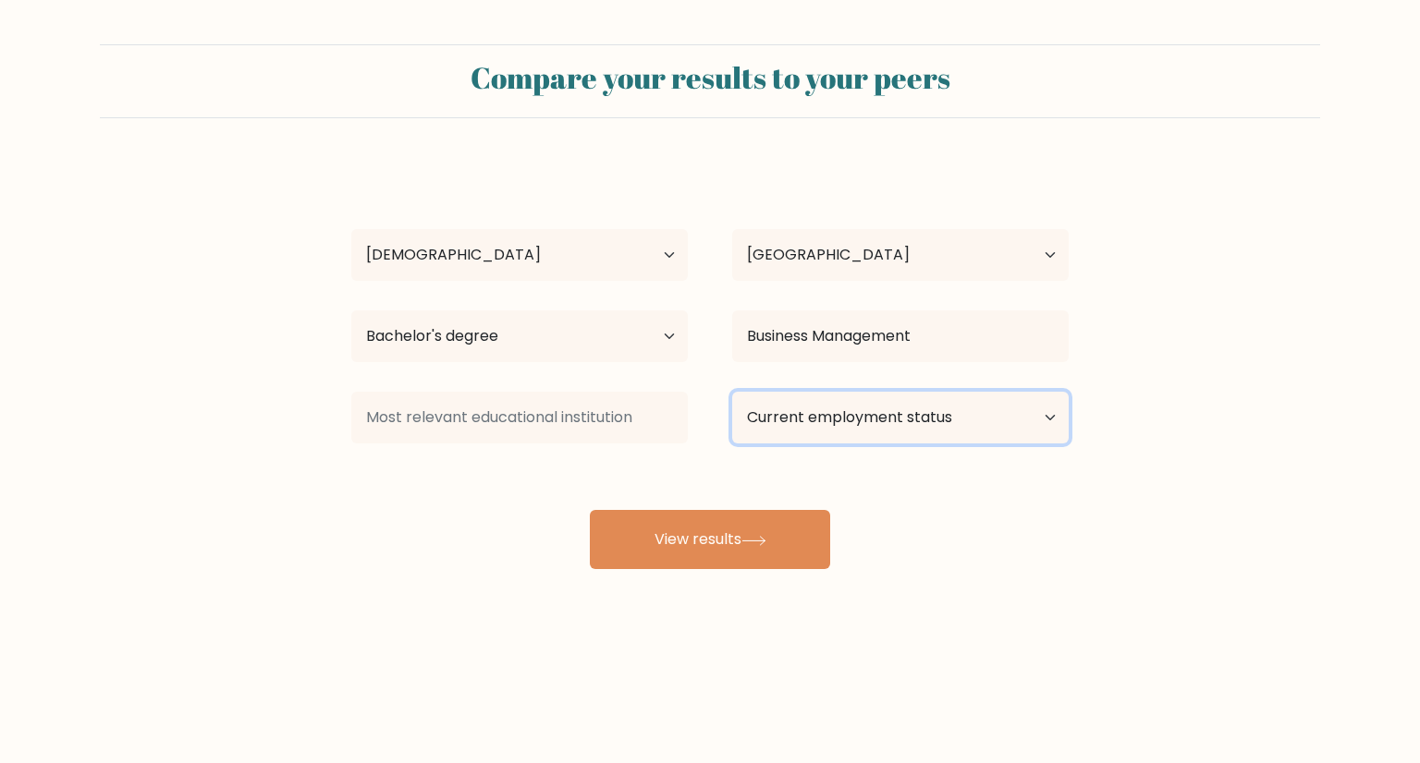
click at [804, 407] on select "Current employment status Employed Student Retired Other / prefer not to answer" at bounding box center [900, 418] width 336 height 52
select select "other"
click at [732, 392] on select "Current employment status Employed Student Retired Other / prefer not to answer" at bounding box center [900, 418] width 336 height 52
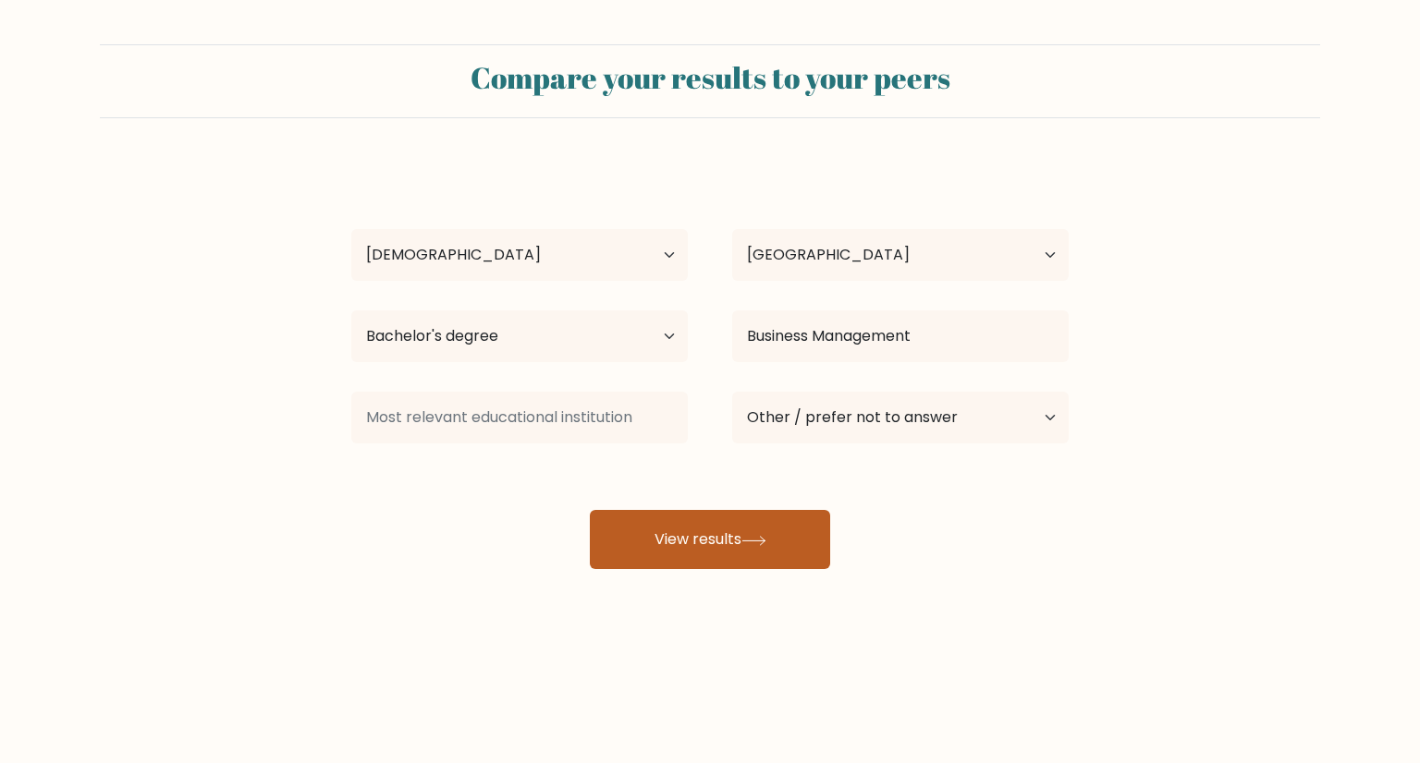
click at [725, 535] on button "View results" at bounding box center [710, 539] width 240 height 59
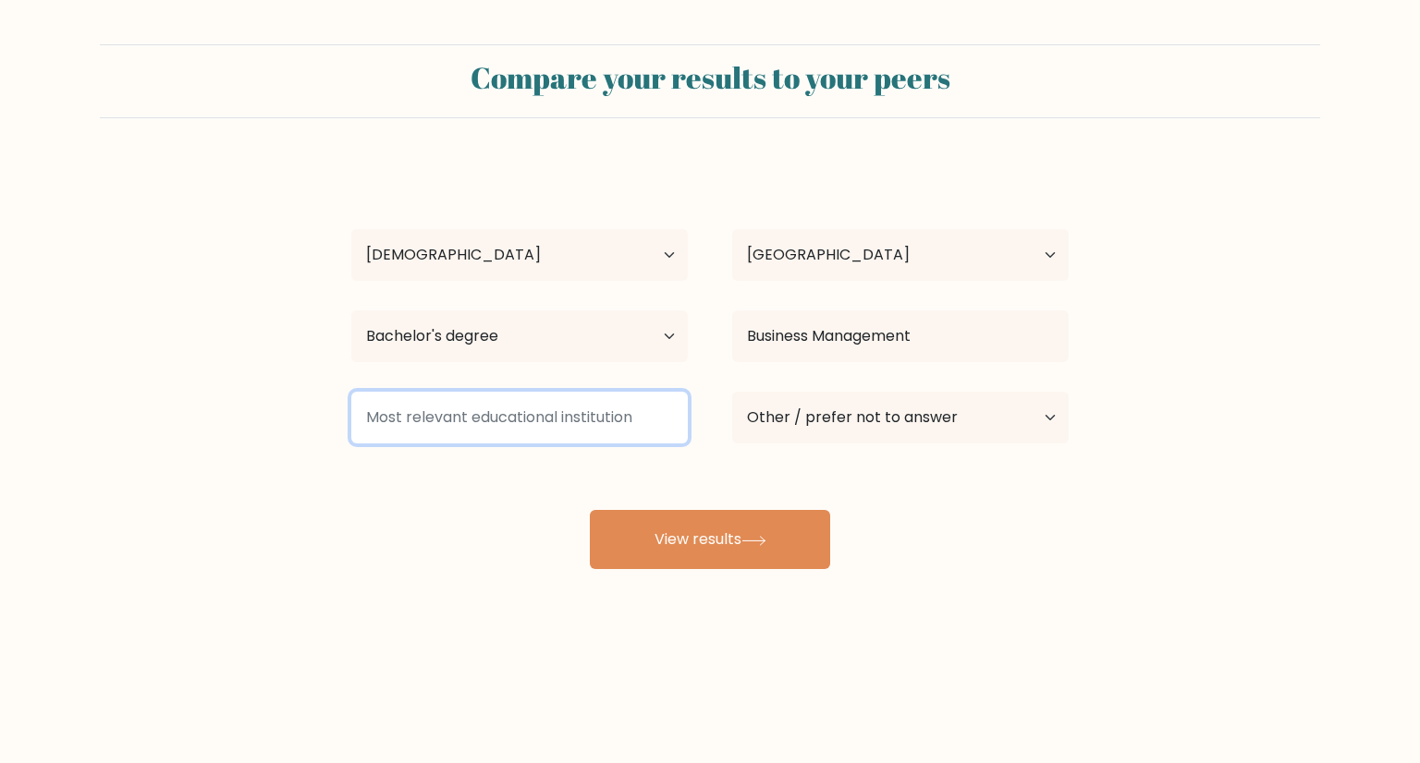
click at [605, 421] on input at bounding box center [519, 418] width 336 height 52
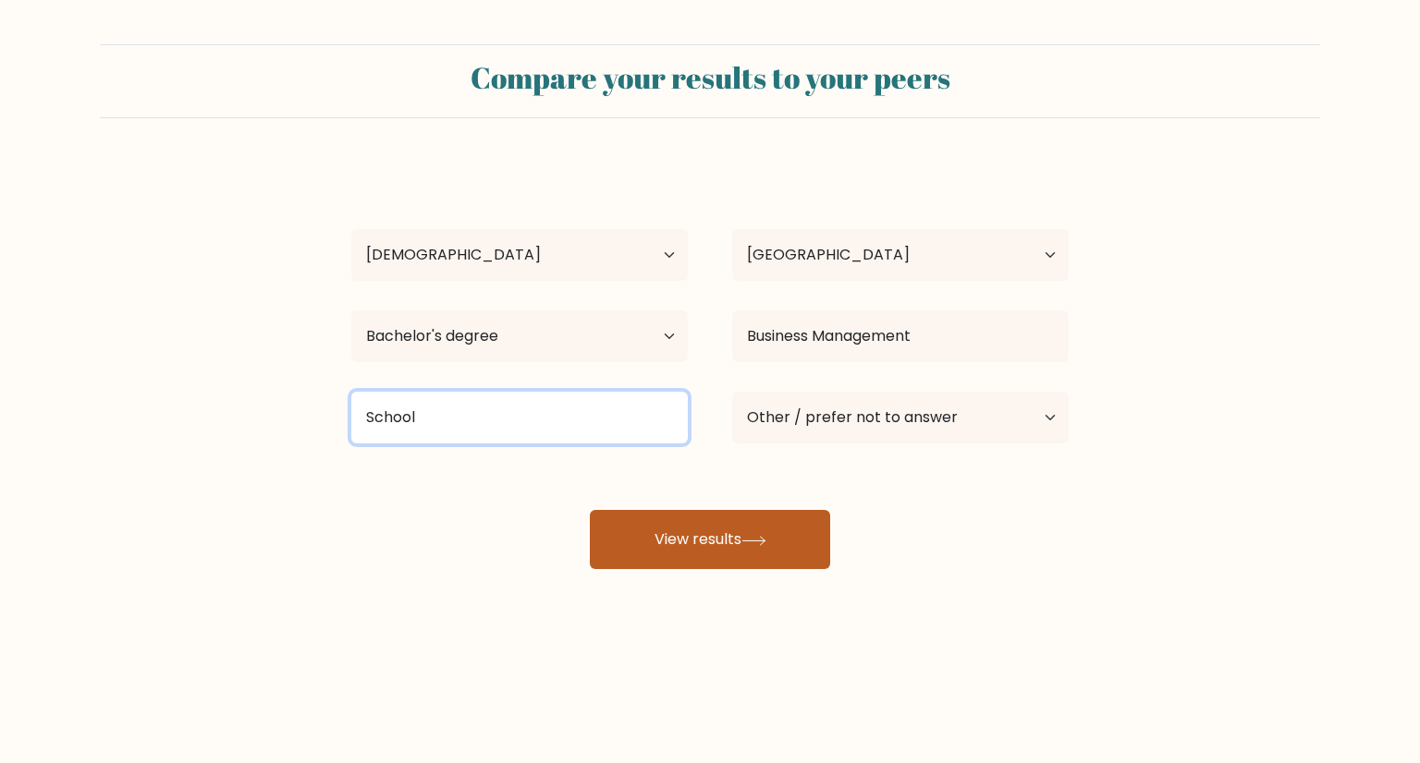
type input "School"
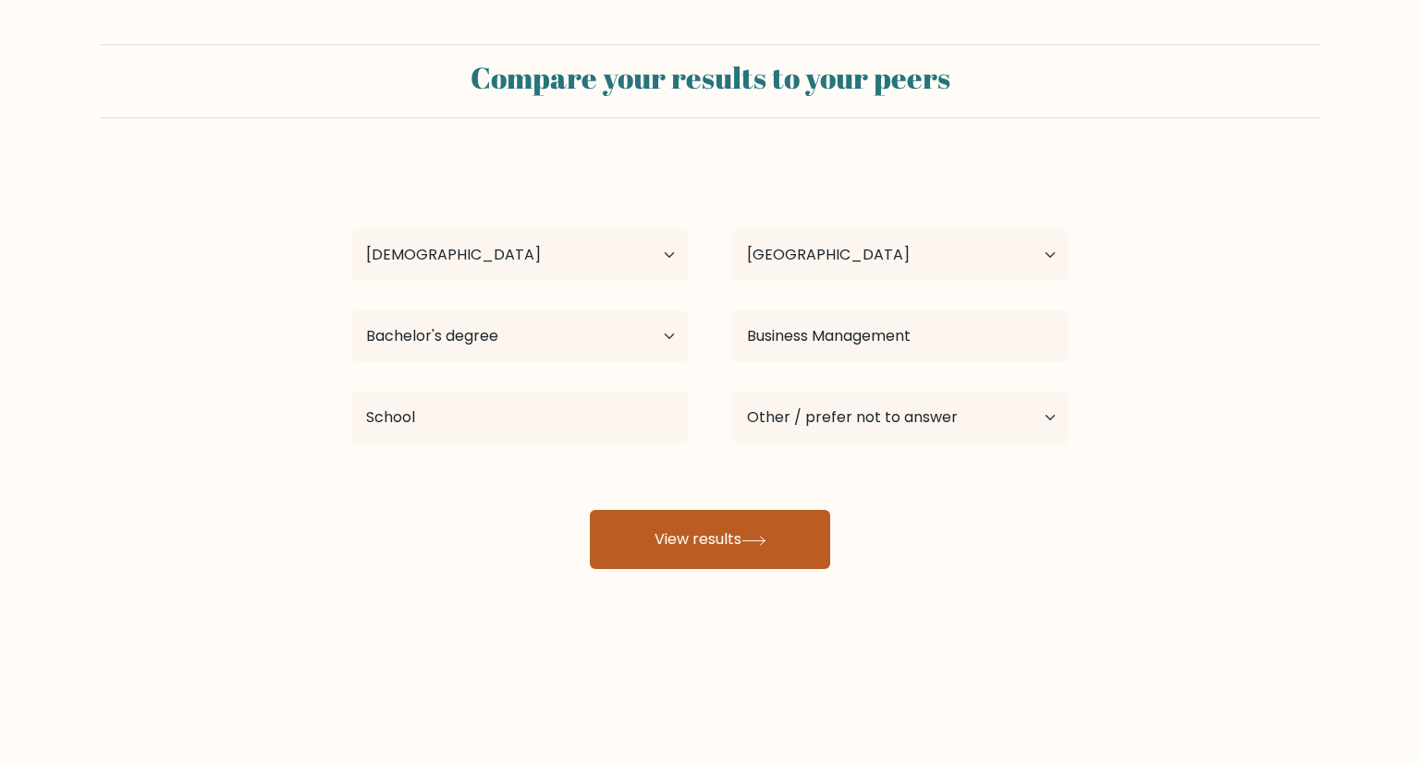
click at [621, 551] on button "View results" at bounding box center [710, 539] width 240 height 59
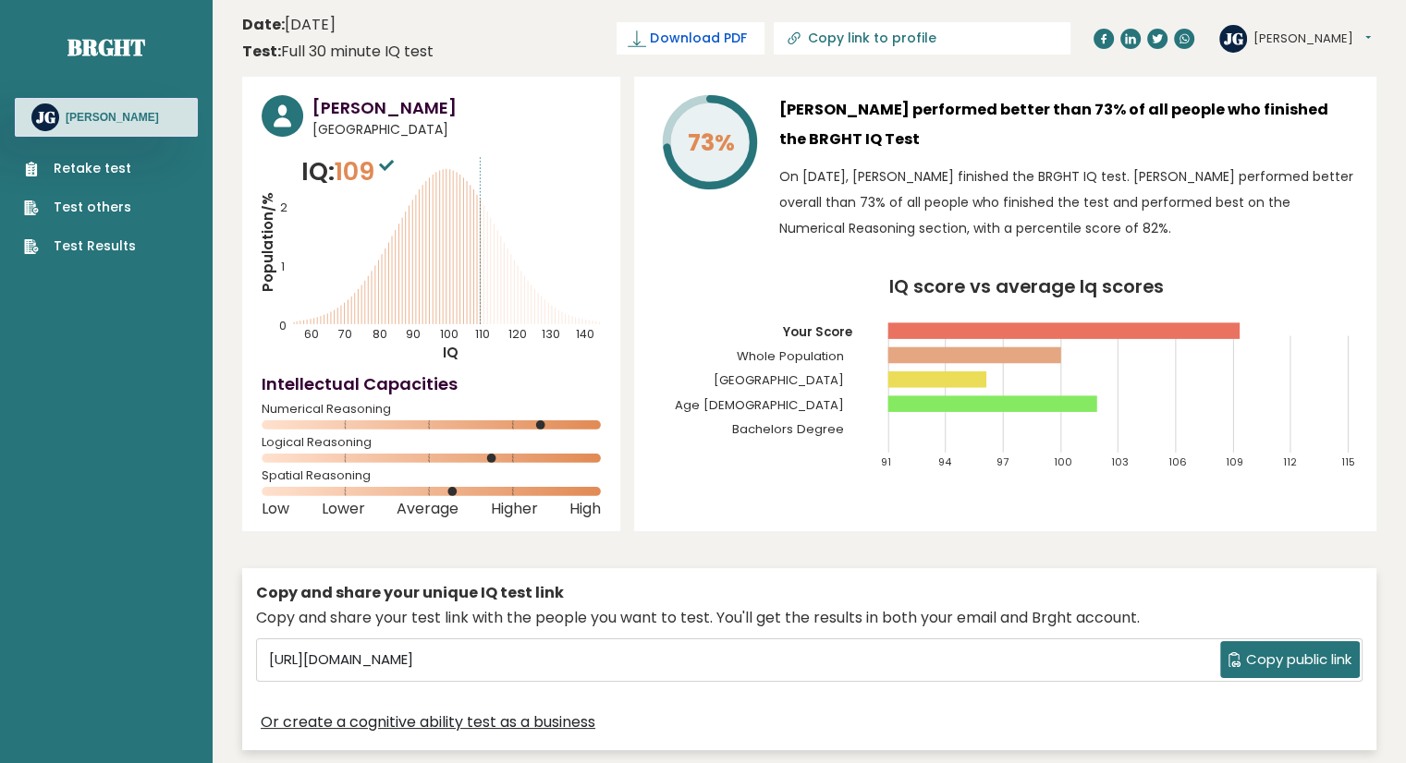
click at [746, 41] on span "Download PDF" at bounding box center [698, 38] width 96 height 19
click at [1298, 38] on button "[PERSON_NAME]" at bounding box center [1311, 39] width 117 height 18
